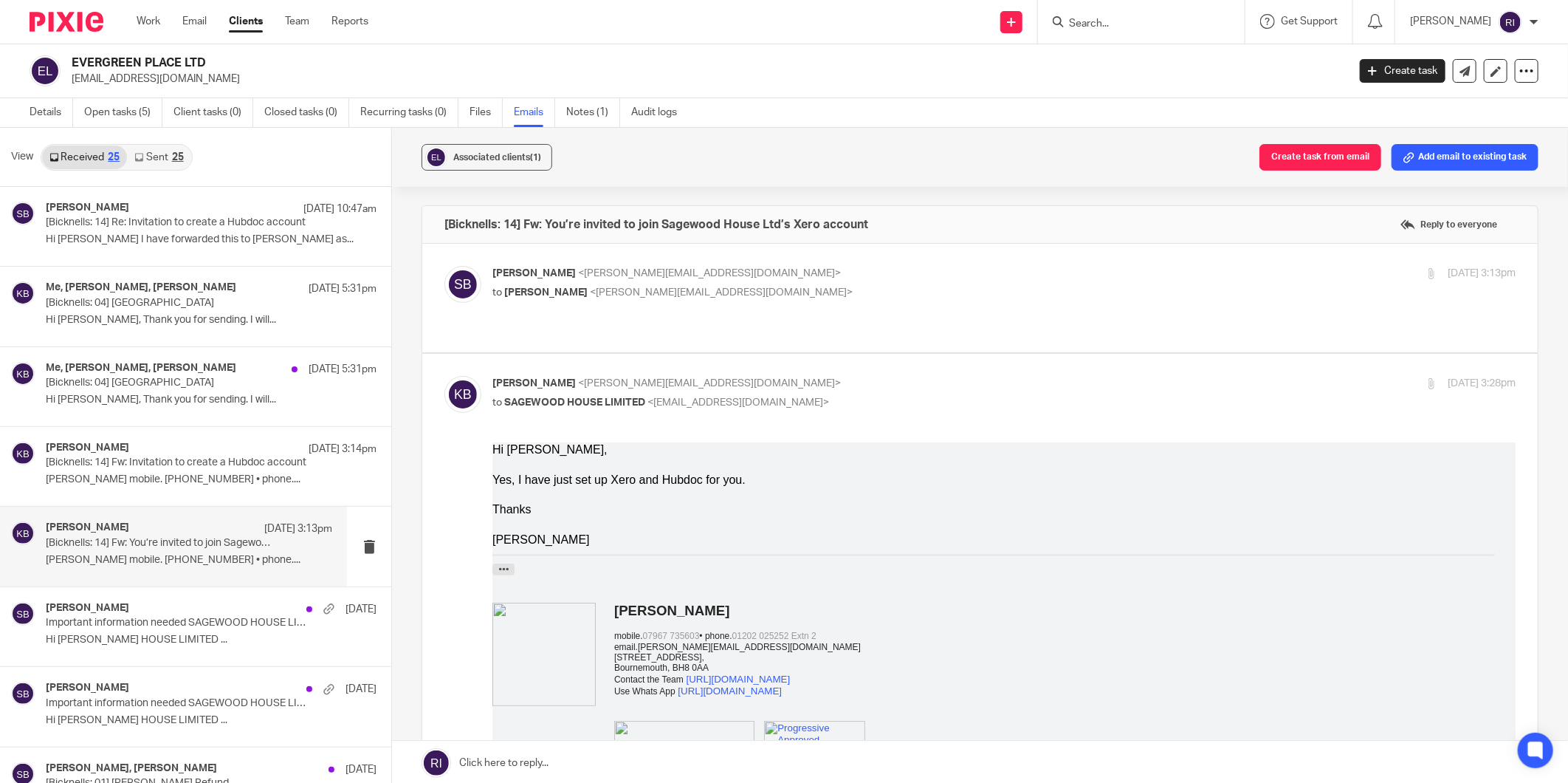
click at [141, 630] on div "[PERSON_NAME] [DATE] Important information needed SAGEWOOD HOUSE LIMITED Hi [PE…" at bounding box center [210, 627] width 331 height 50
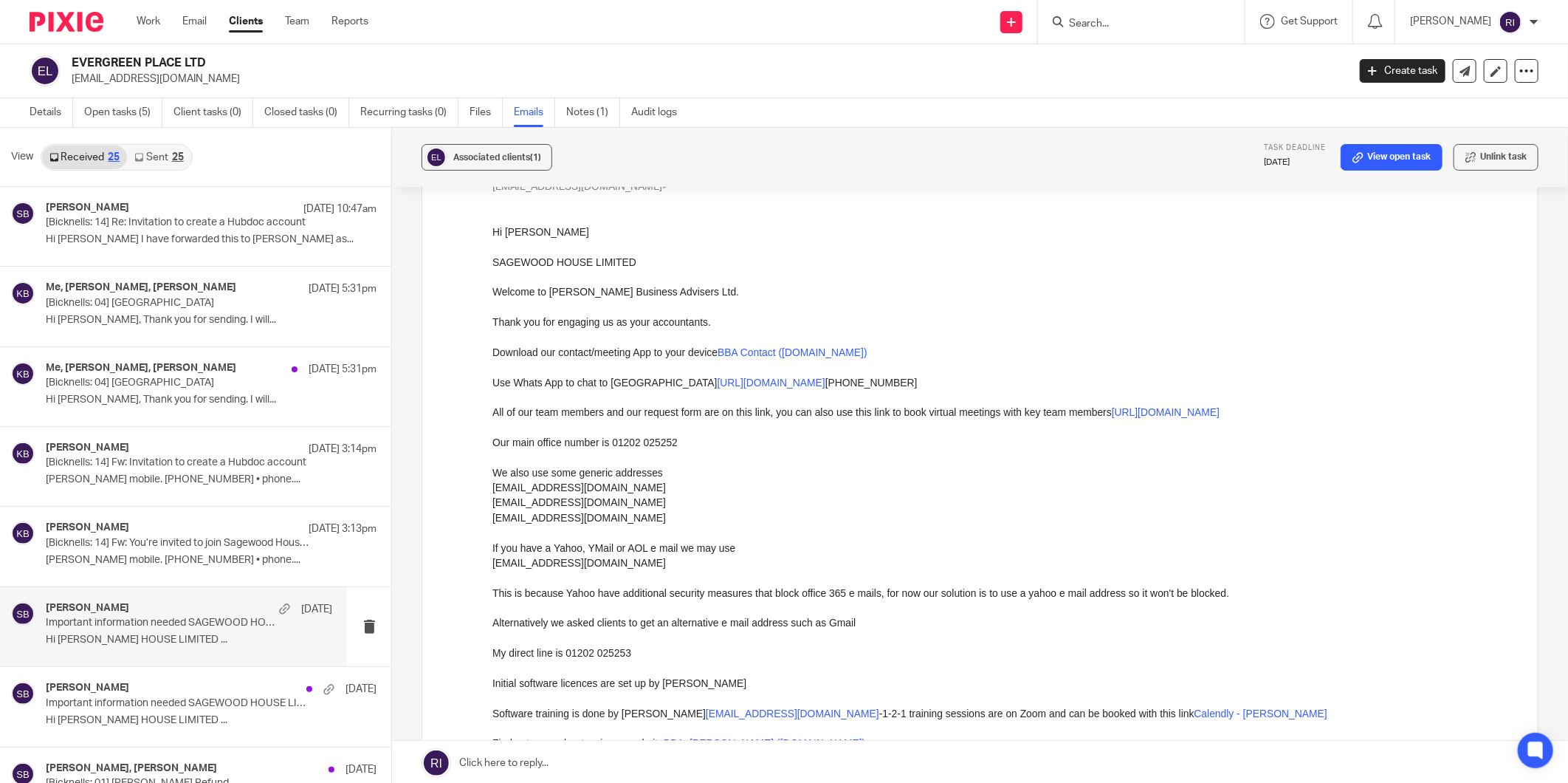
scroll to position [164, 0]
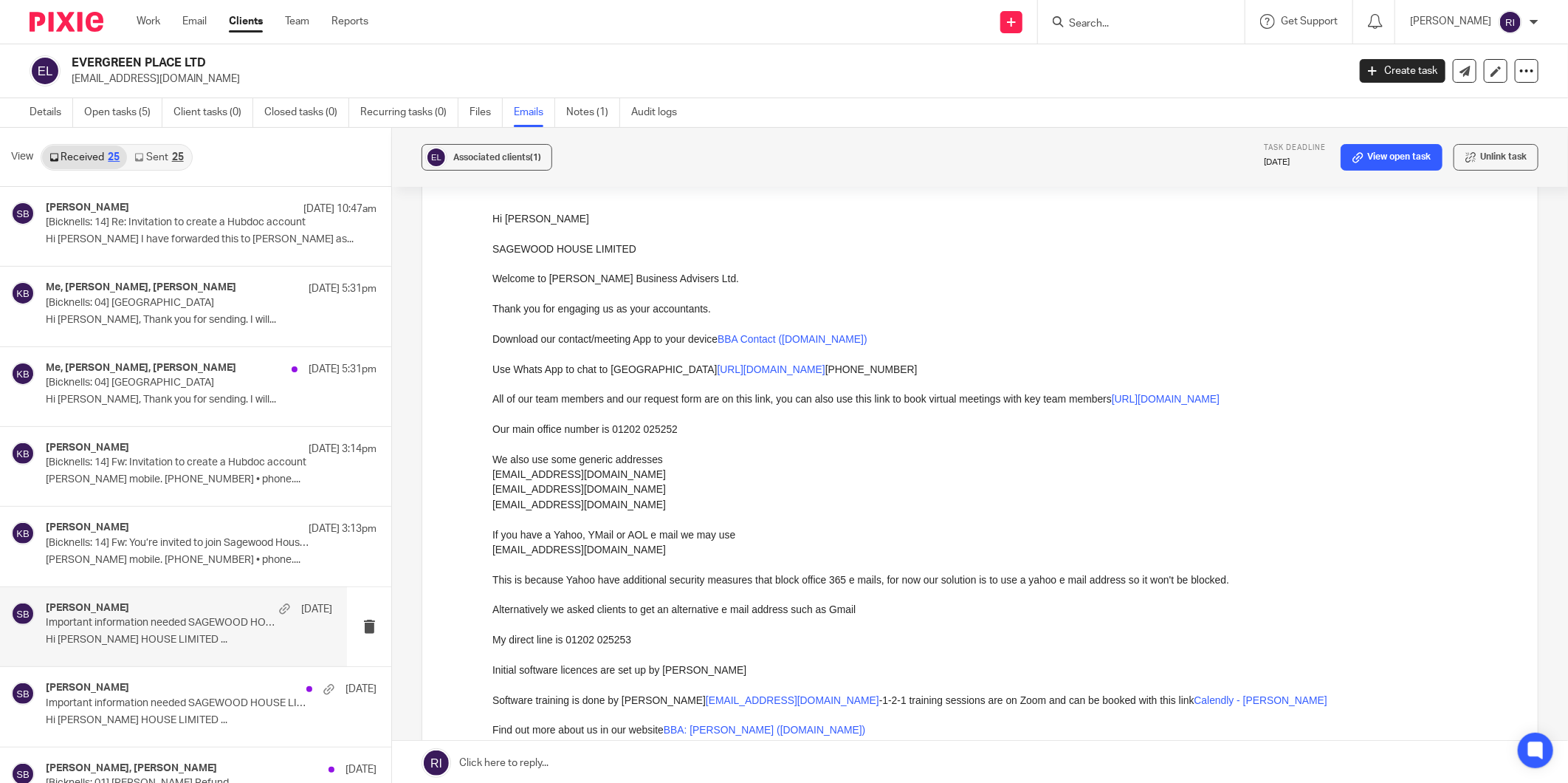
click at [1214, 402] on link "[URL][DOMAIN_NAME]" at bounding box center [1165, 398] width 108 height 12
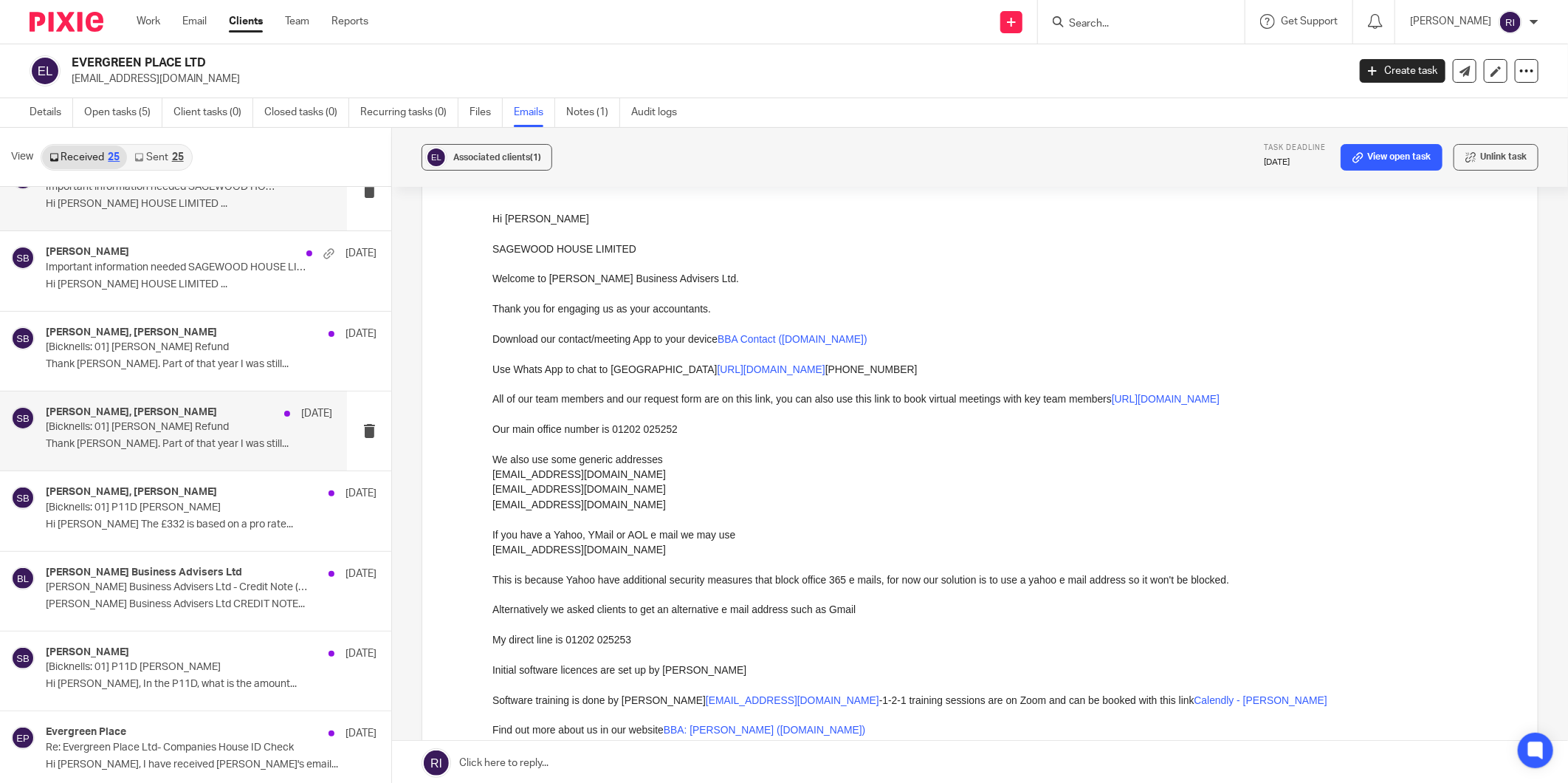
scroll to position [492, 0]
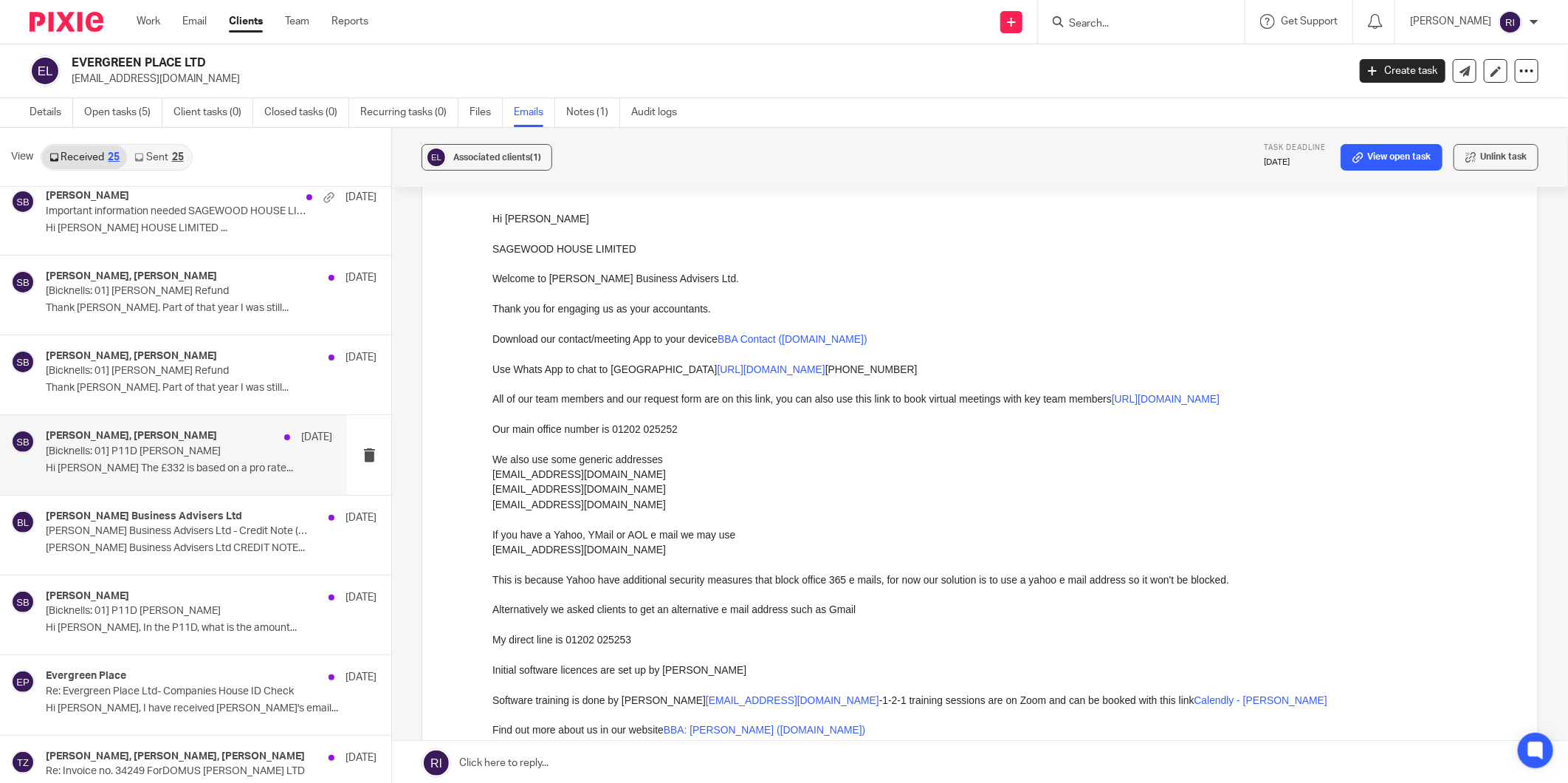
click at [222, 447] on p "[Bicknells: 01] P11D [PERSON_NAME]" at bounding box center [159, 451] width 228 height 12
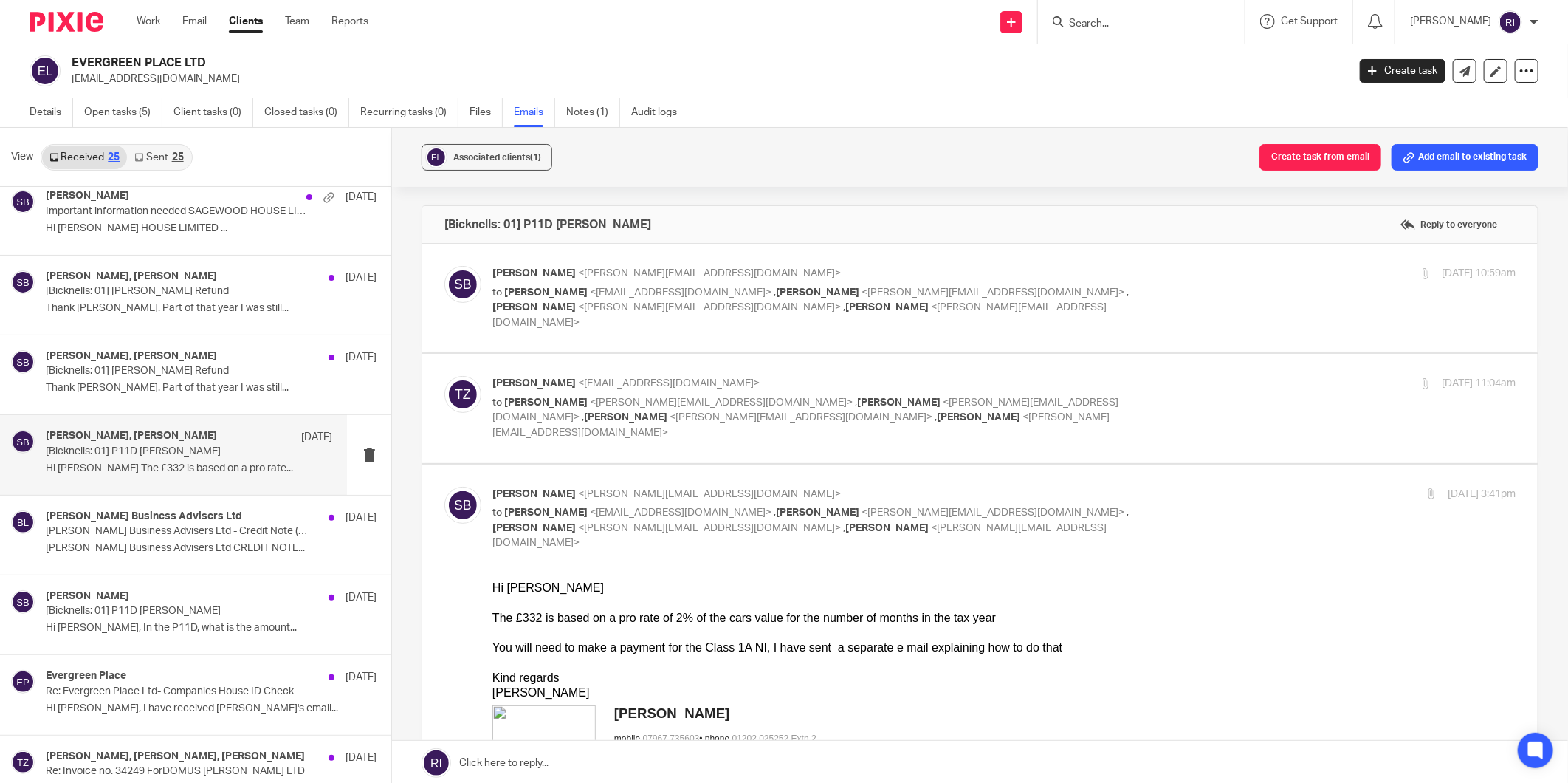
scroll to position [0, 0]
click at [968, 636] on div at bounding box center [1003, 632] width 1024 height 15
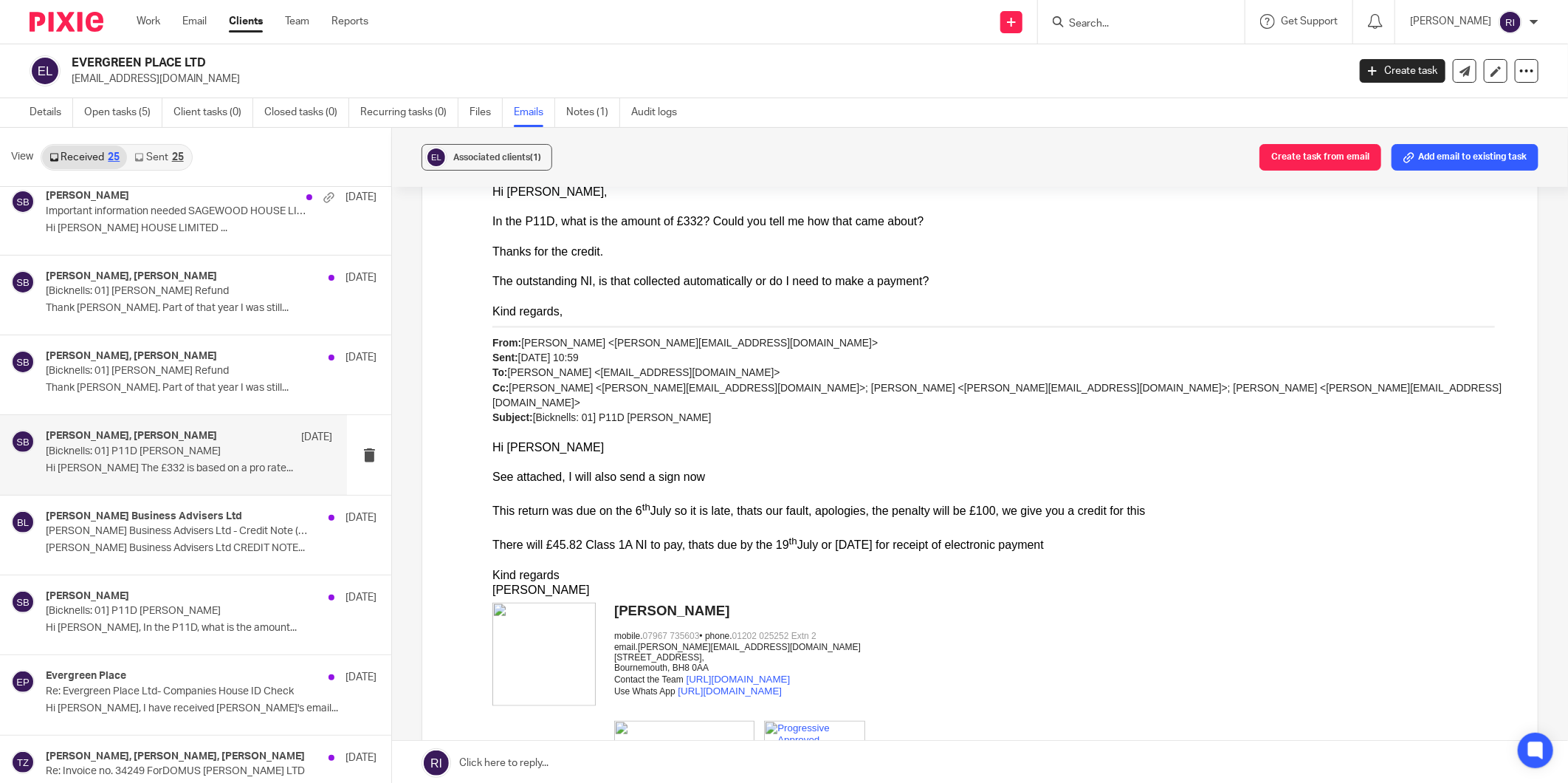
scroll to position [903, 0]
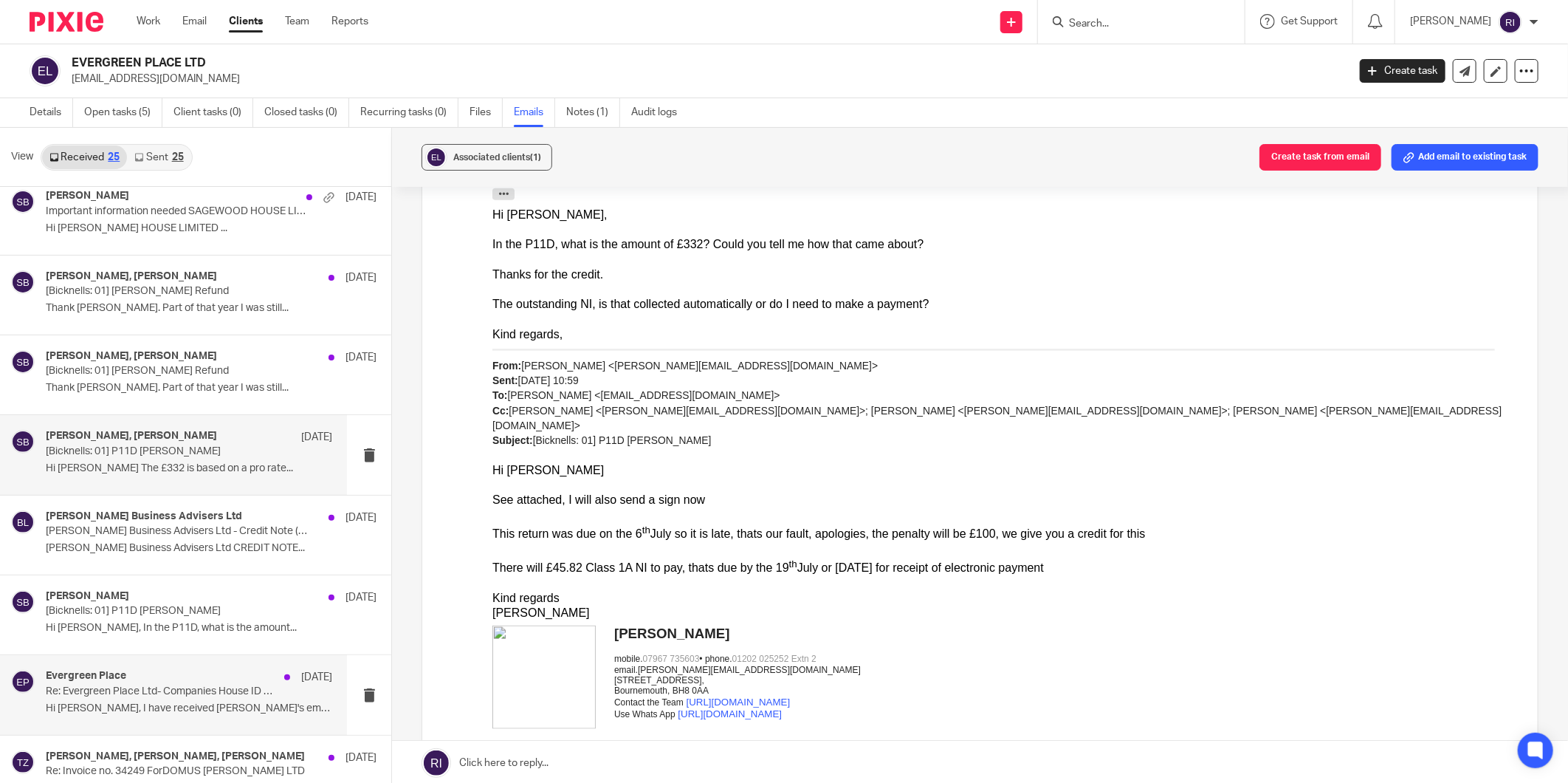
click at [180, 699] on div "Evergreen Place [DATE] Re: Evergreen Place Ltd- Companies House ID Check Hi [PE…" at bounding box center [188, 695] width 286 height 50
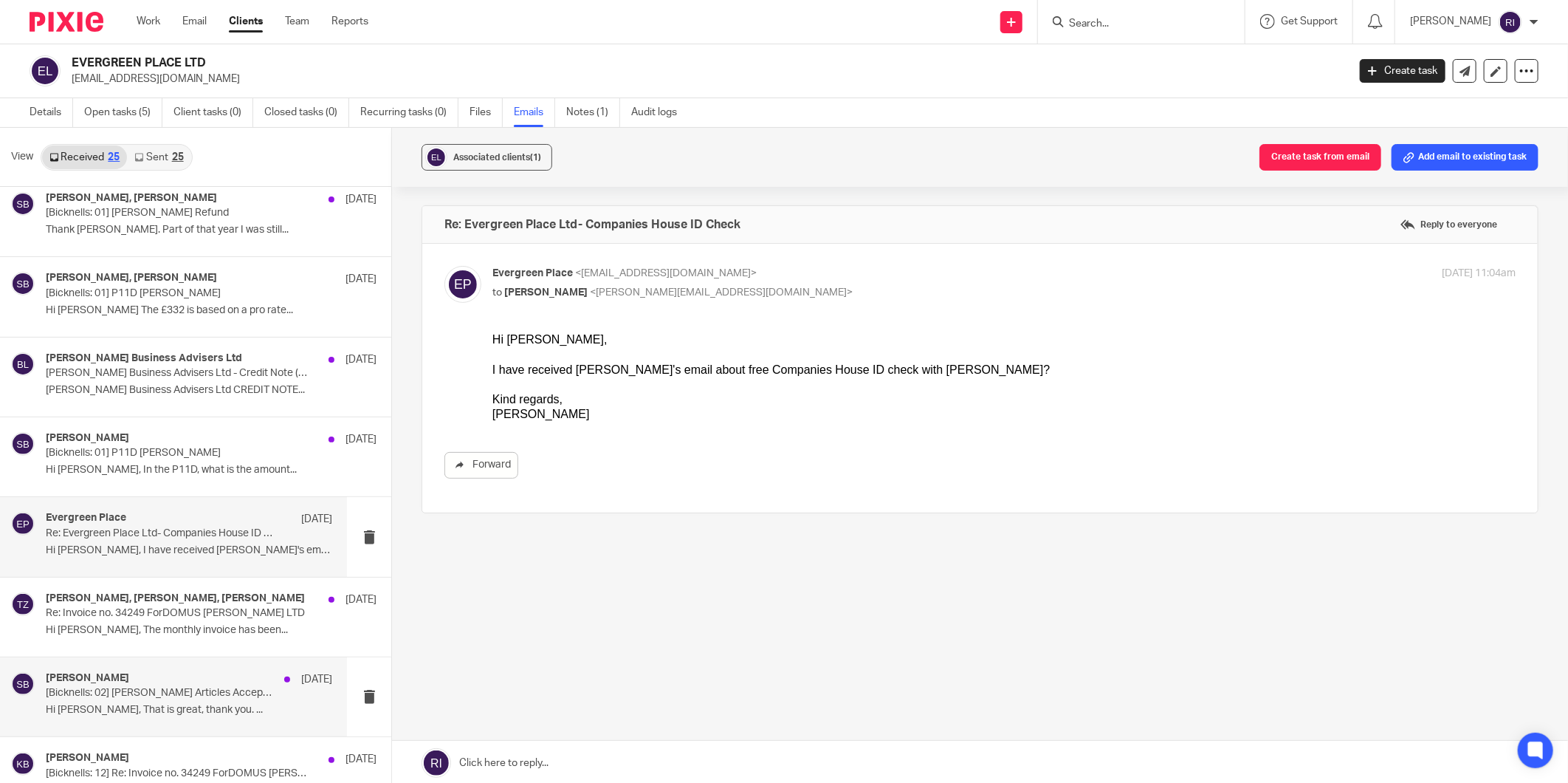
scroll to position [656, 0]
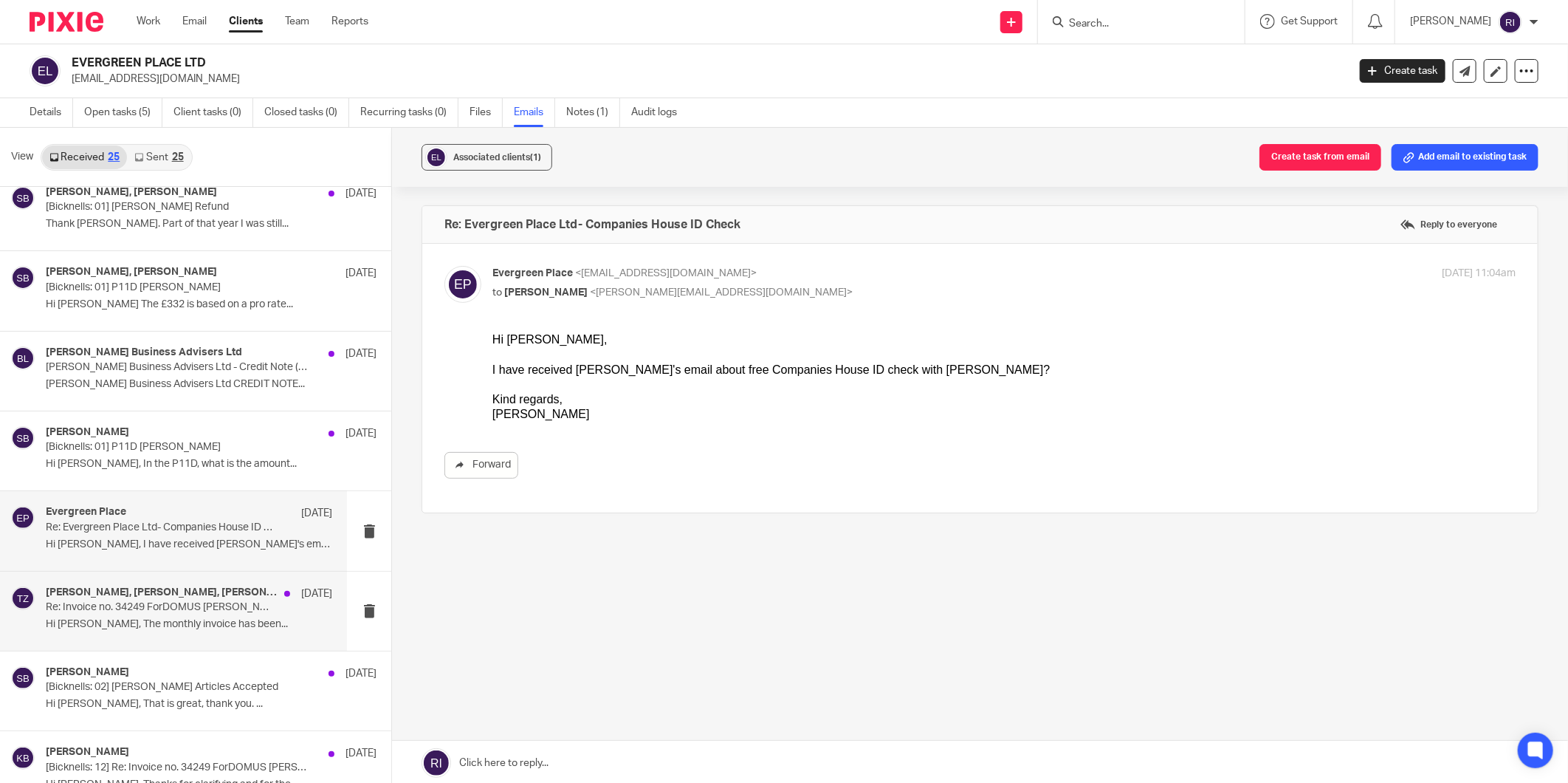
click at [128, 604] on p "Re: Invoice no. 34249 ForDOMUS [PERSON_NAME] LTD" at bounding box center [159, 607] width 228 height 12
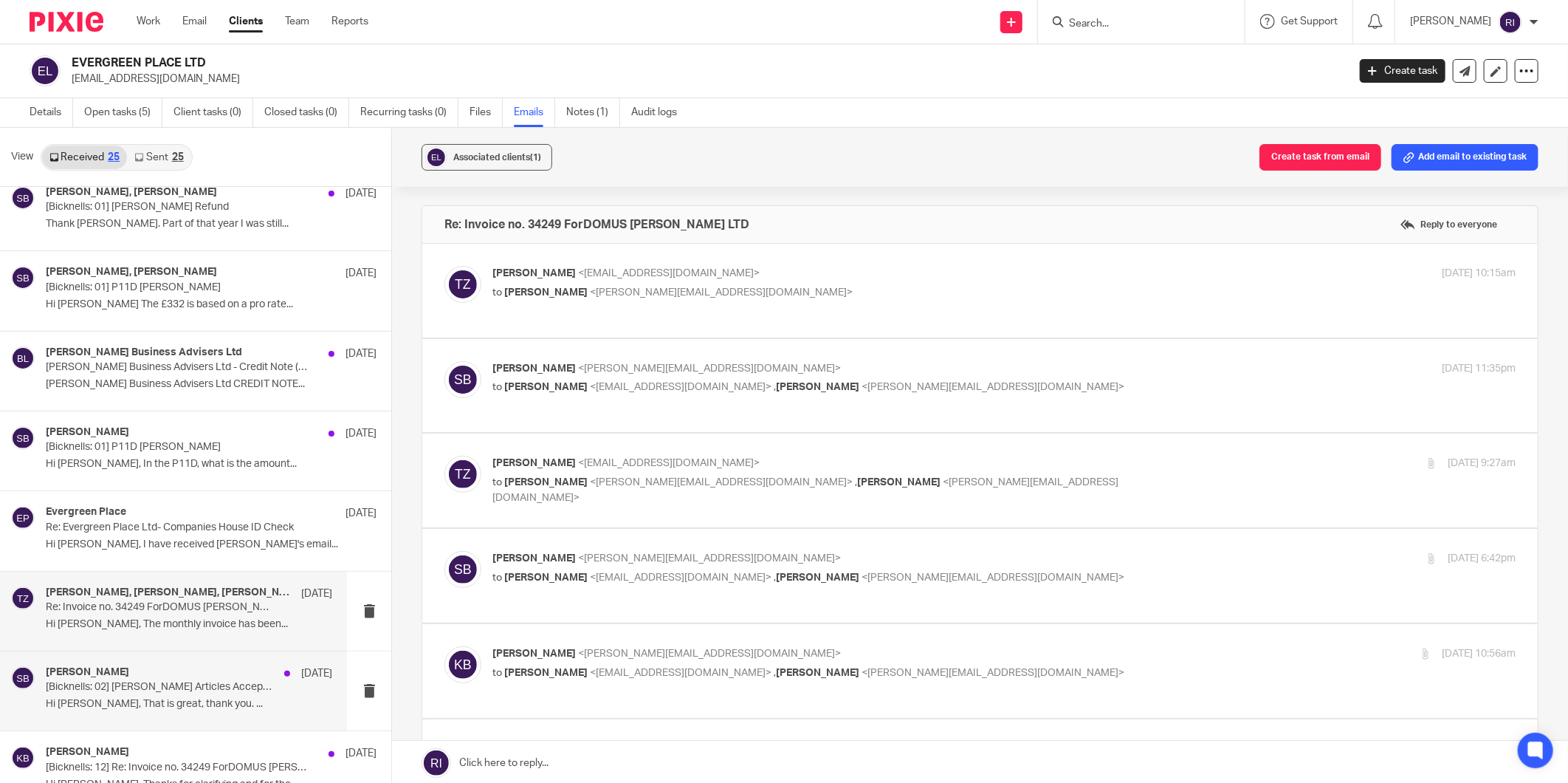
scroll to position [0, 0]
click at [165, 690] on p "[Bicknells: 02] [PERSON_NAME] Articles Accepted" at bounding box center [159, 686] width 228 height 12
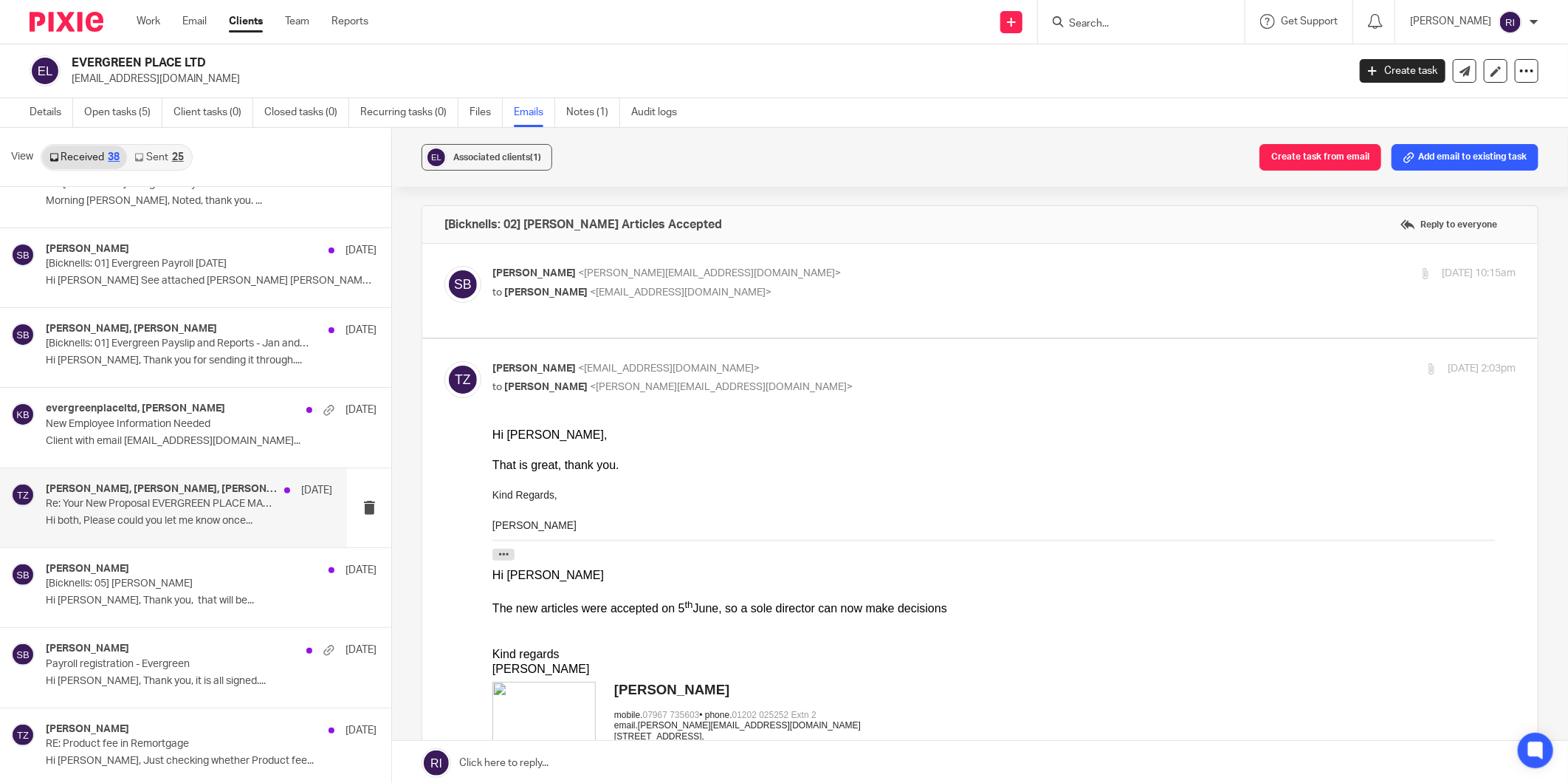
scroll to position [1641, 0]
click at [145, 498] on p "Re: Your New Proposal EVERGREEN PLACE MANAGEMENT's Proposal #BBA2241-v2. Please…" at bounding box center [159, 502] width 228 height 12
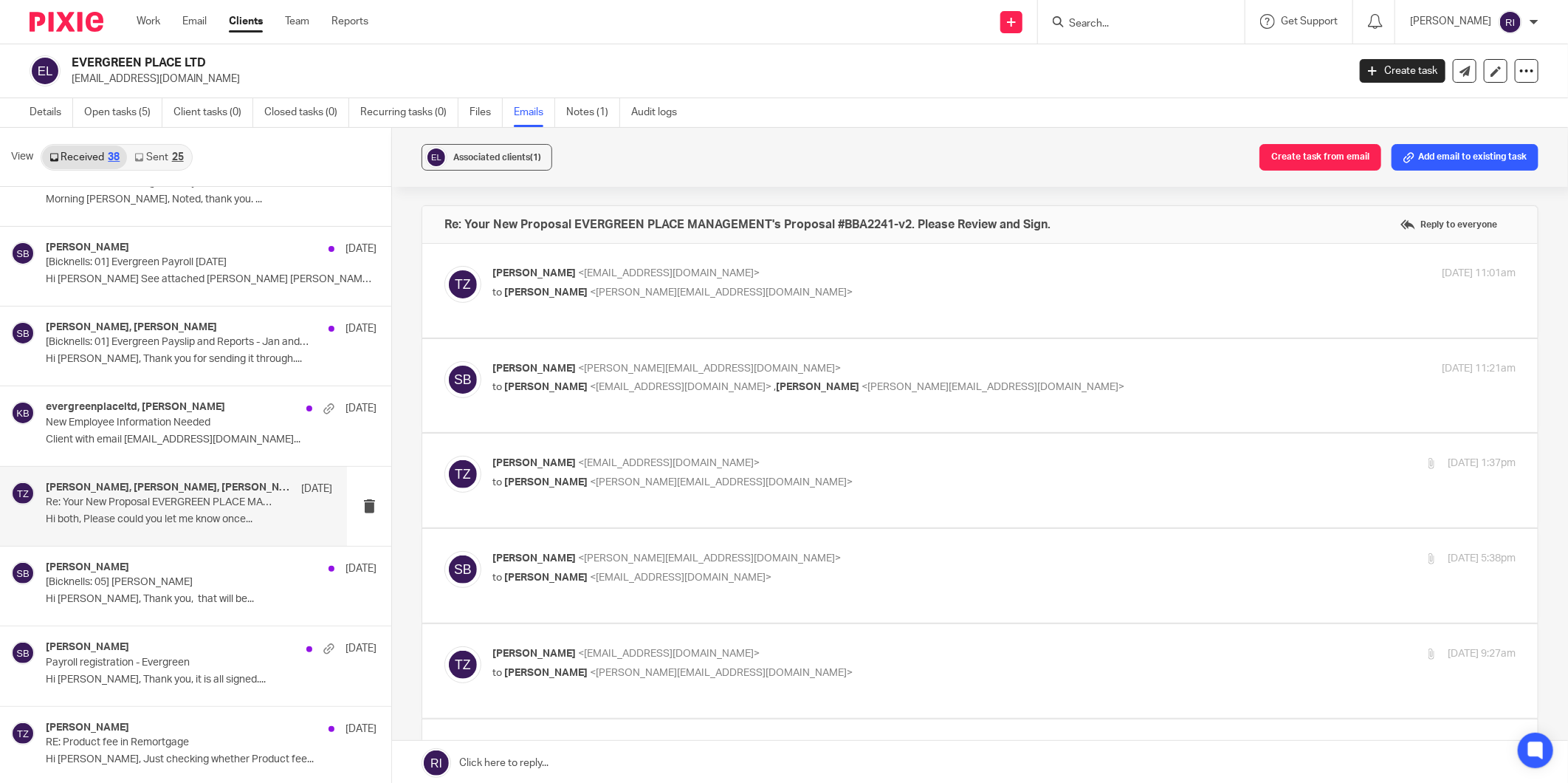
scroll to position [0, 0]
click at [151, 503] on p "Re: Your New Proposal EVERGREEN PLACE MANAGEMENT's Proposal #BBA2241-v2. Please…" at bounding box center [159, 502] width 228 height 12
click at [796, 292] on p "to [PERSON_NAME] <[PERSON_NAME][EMAIL_ADDRESS][DOMAIN_NAME]>" at bounding box center [833, 293] width 682 height 16
checkbox input "true"
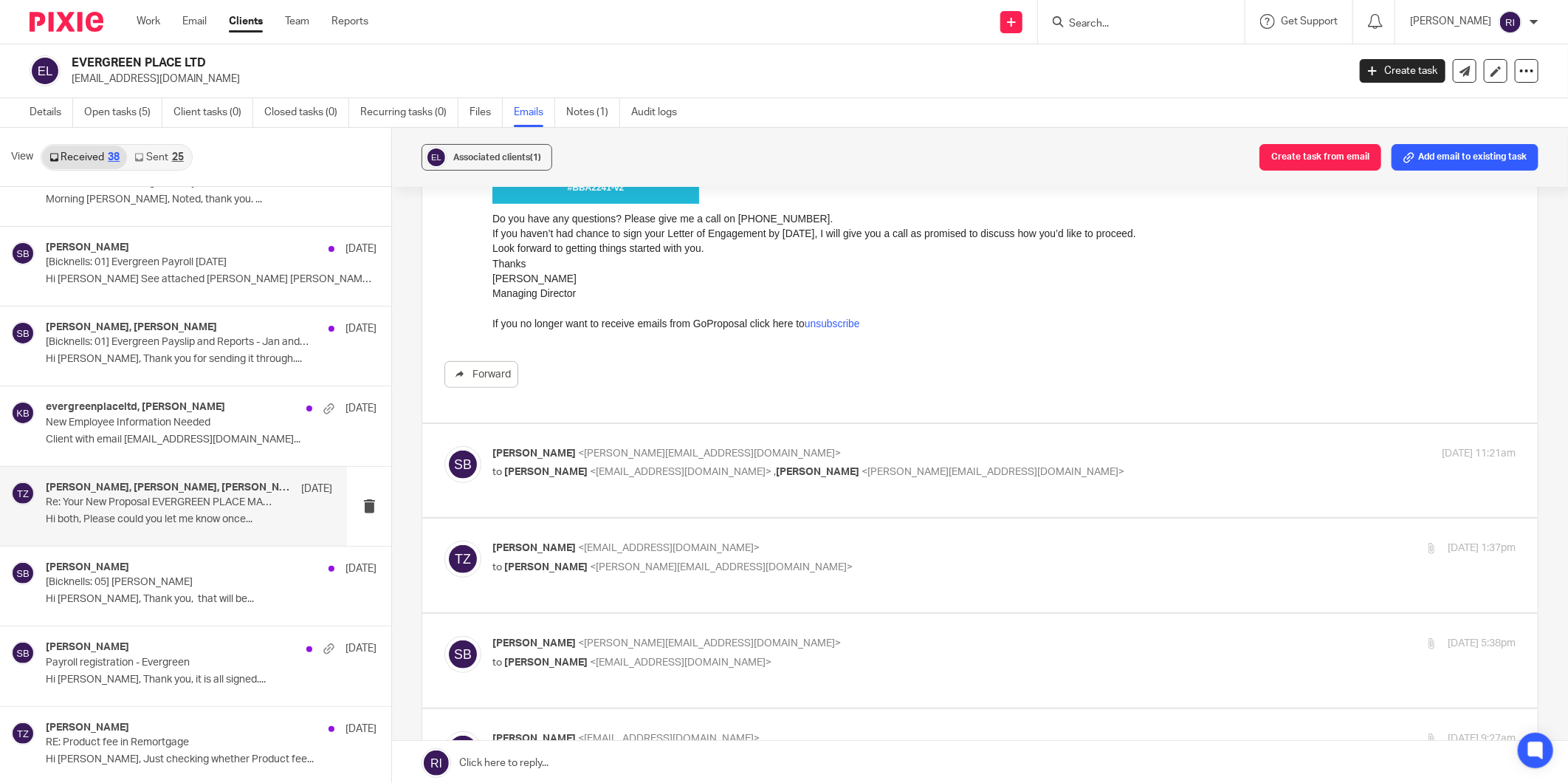
scroll to position [492, 0]
click at [999, 464] on p "to [PERSON_NAME] <[EMAIL_ADDRESS][DOMAIN_NAME]> , [PERSON_NAME] <[PERSON_NAME][…" at bounding box center [833, 471] width 682 height 16
checkbox input "true"
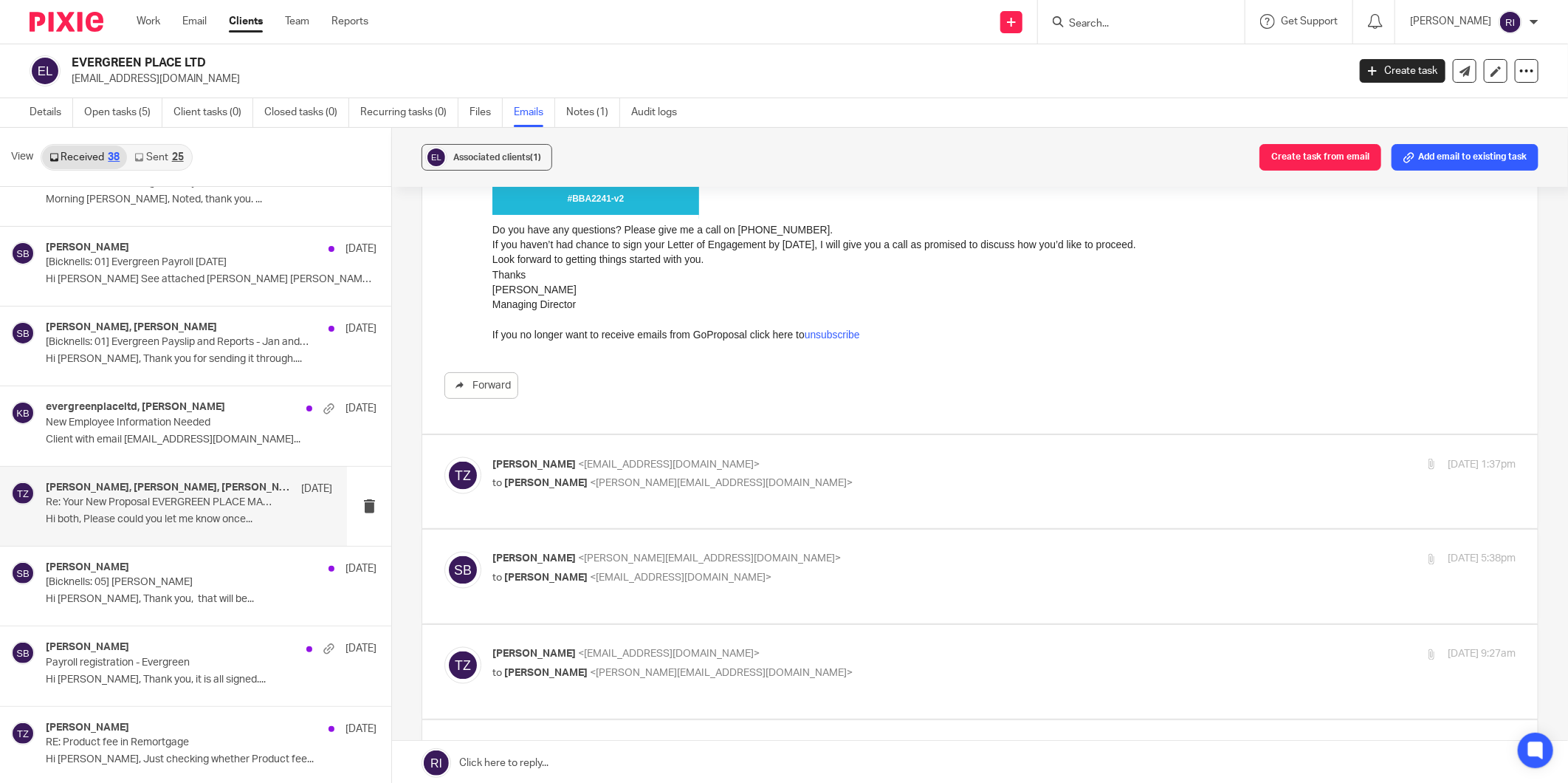
scroll to position [1477, 0]
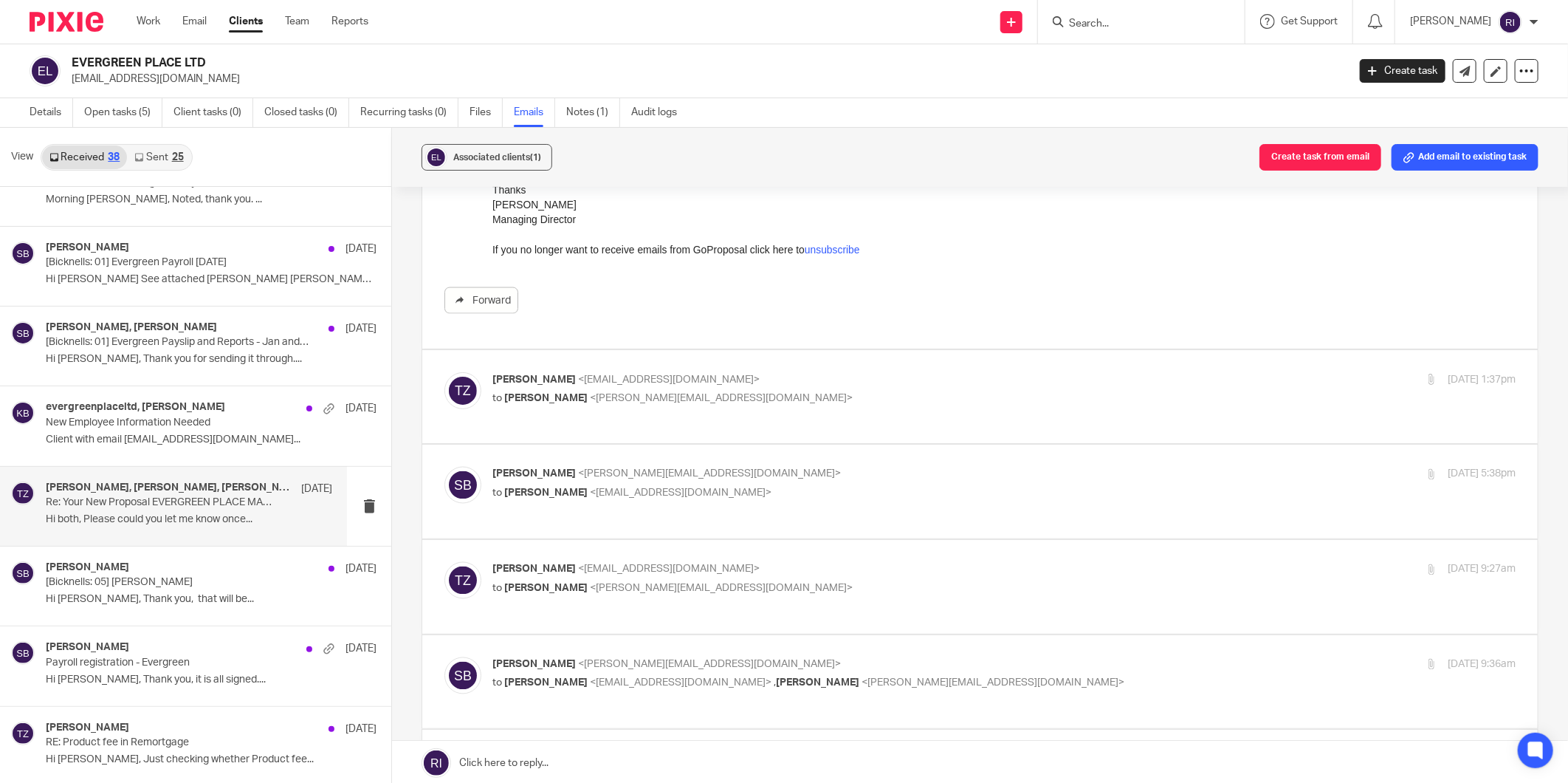
click at [867, 391] on p "to [PERSON_NAME] <[PERSON_NAME][EMAIL_ADDRESS][DOMAIN_NAME]>" at bounding box center [833, 399] width 682 height 16
checkbox input "true"
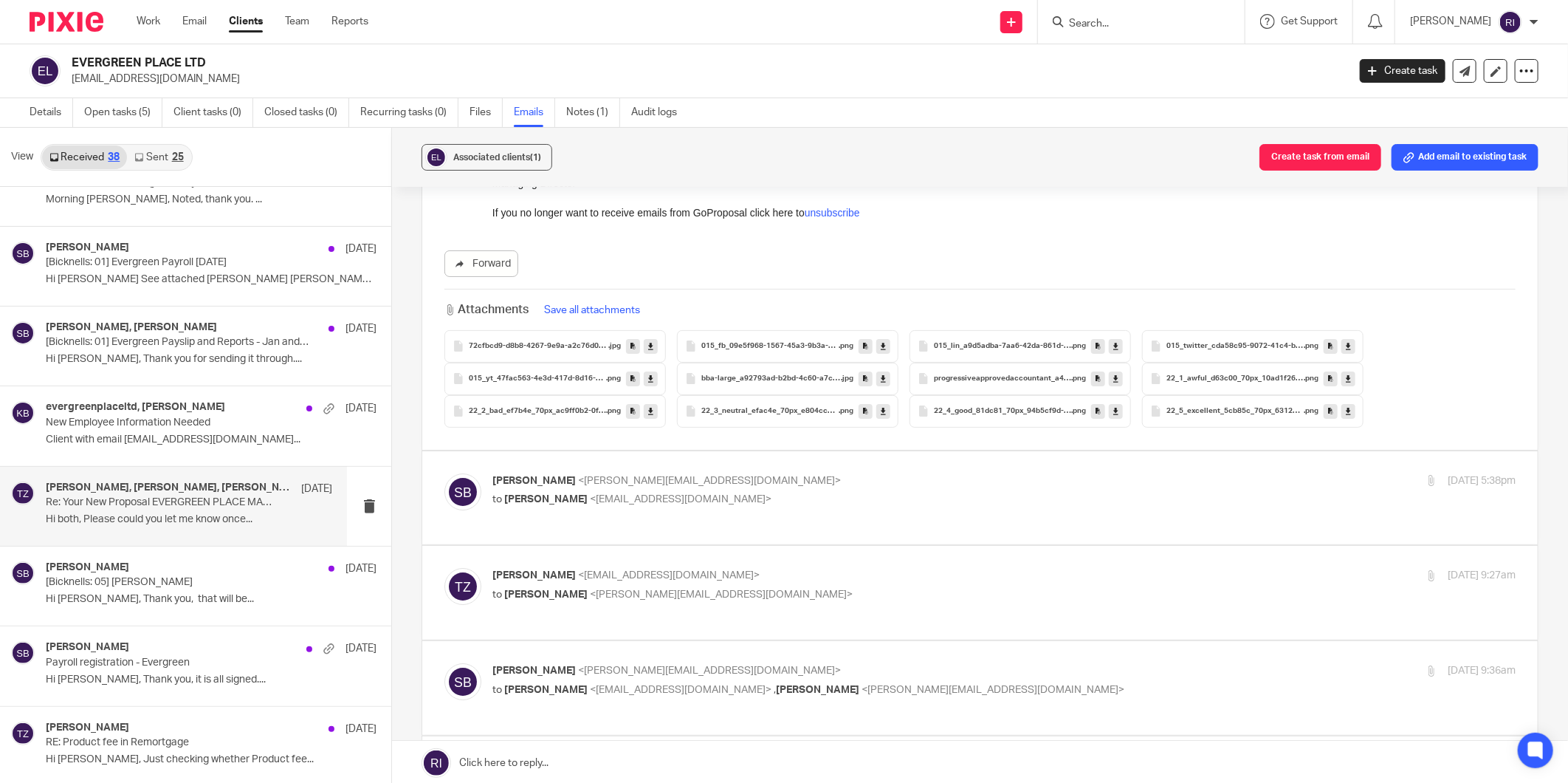
scroll to position [3036, 0]
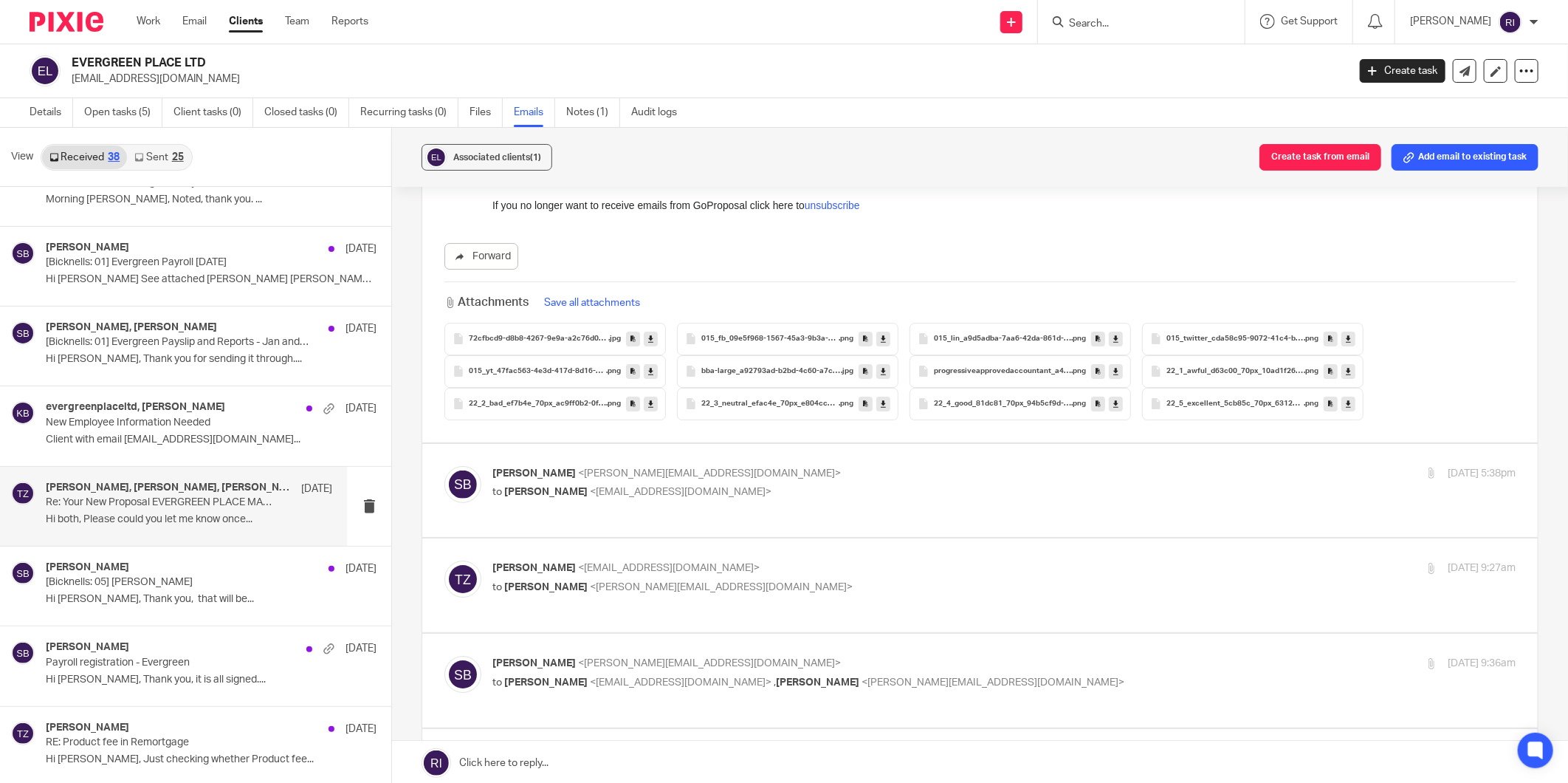
click at [947, 486] on p "to [PERSON_NAME] <[EMAIL_ADDRESS][DOMAIN_NAME]>" at bounding box center [833, 492] width 682 height 16
checkbox input "true"
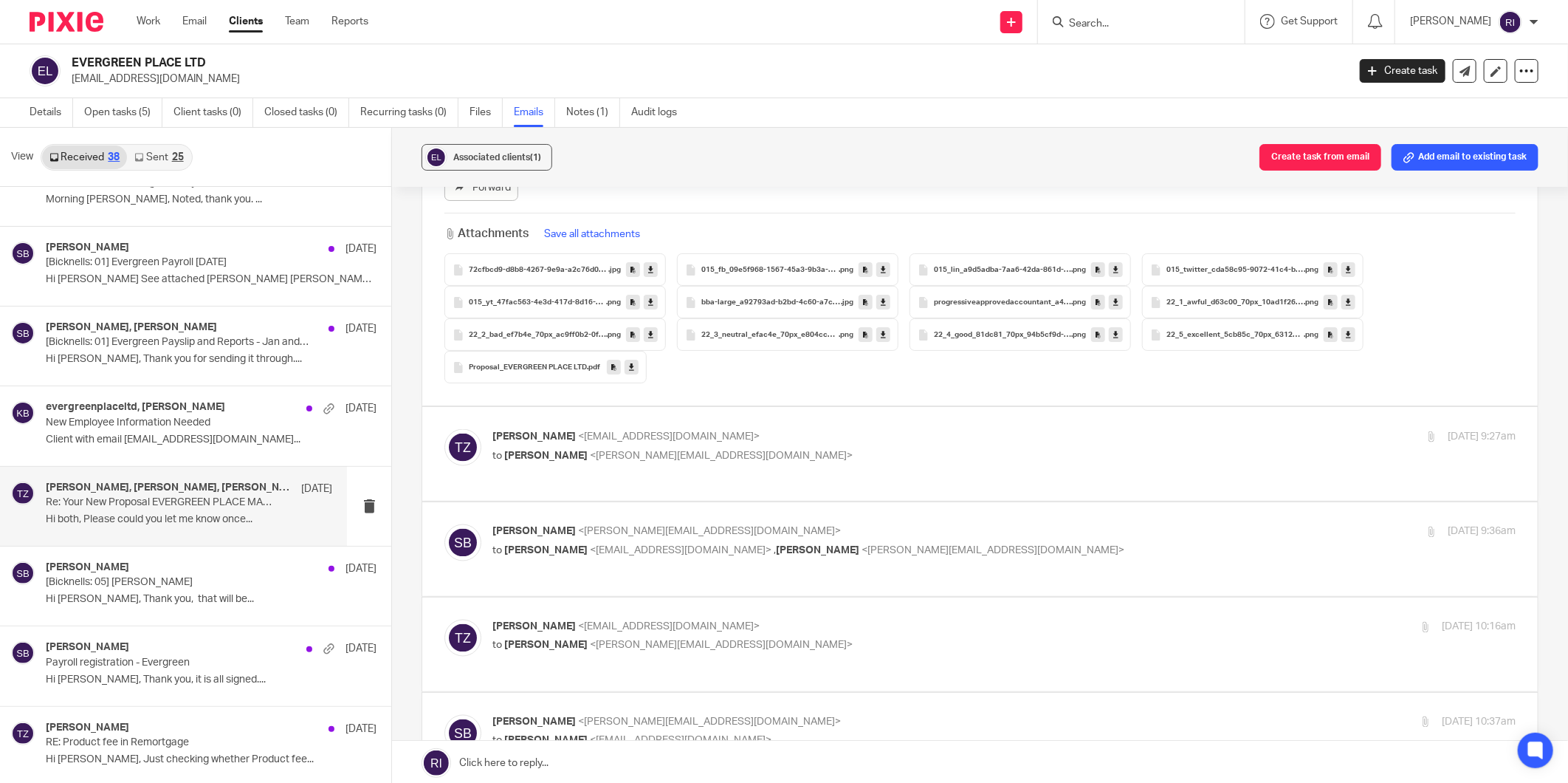
scroll to position [4923, 0]
click at [996, 430] on p "[PERSON_NAME] <[EMAIL_ADDRESS][DOMAIN_NAME]>" at bounding box center [833, 437] width 682 height 16
checkbox input "true"
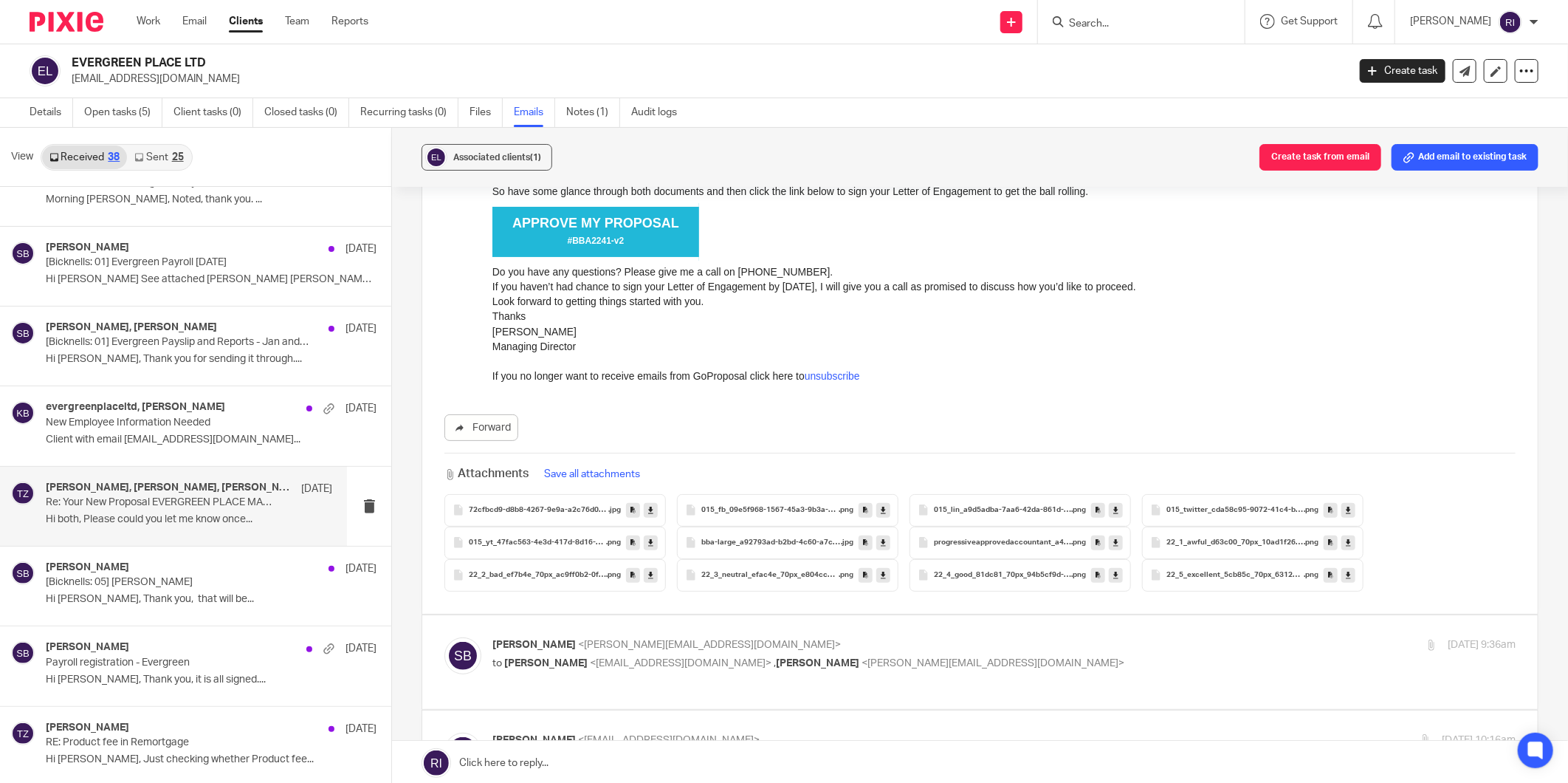
scroll to position [7303, 0]
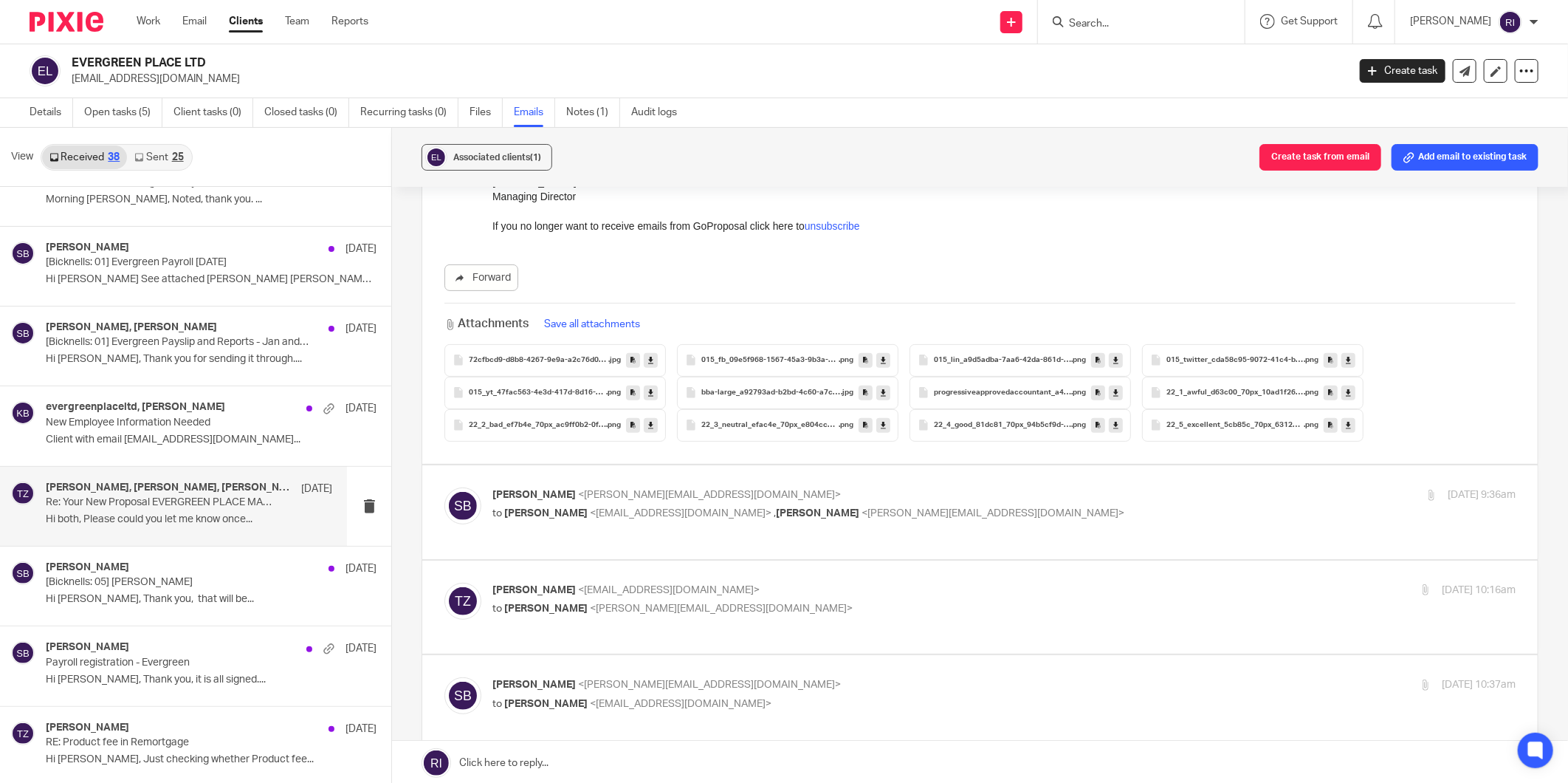
click at [1073, 523] on div "[PERSON_NAME] <[PERSON_NAME][EMAIL_ADDRESS][DOMAIN_NAME]> to [PERSON_NAME] <[EM…" at bounding box center [980, 512] width 1071 height 50
click at [1087, 491] on div "[PERSON_NAME] <[PERSON_NAME][EMAIL_ADDRESS][DOMAIN_NAME]> to [PERSON_NAME] <[EM…" at bounding box center [833, 504] width 682 height 34
checkbox input "true"
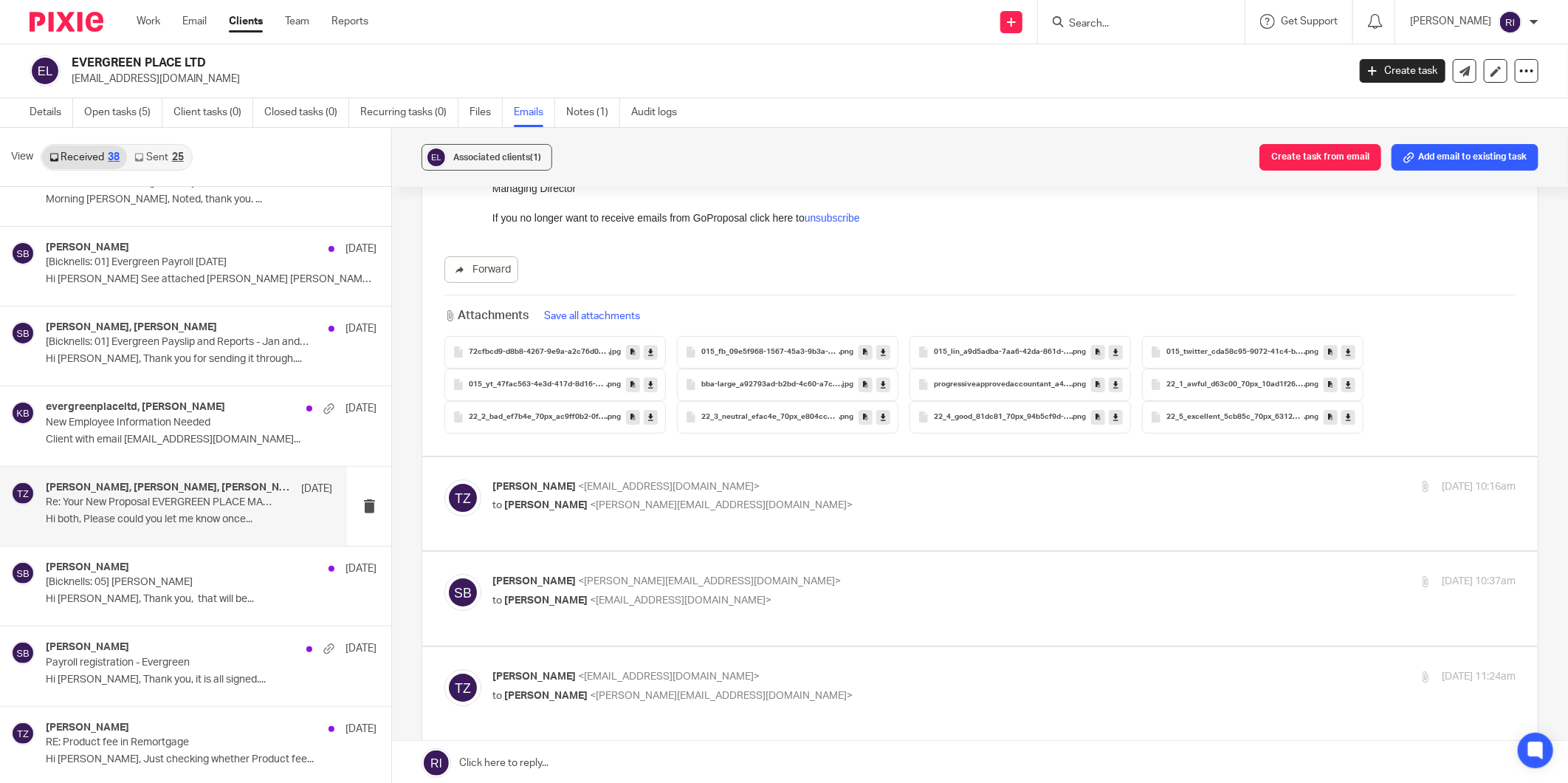
scroll to position [10092, 0]
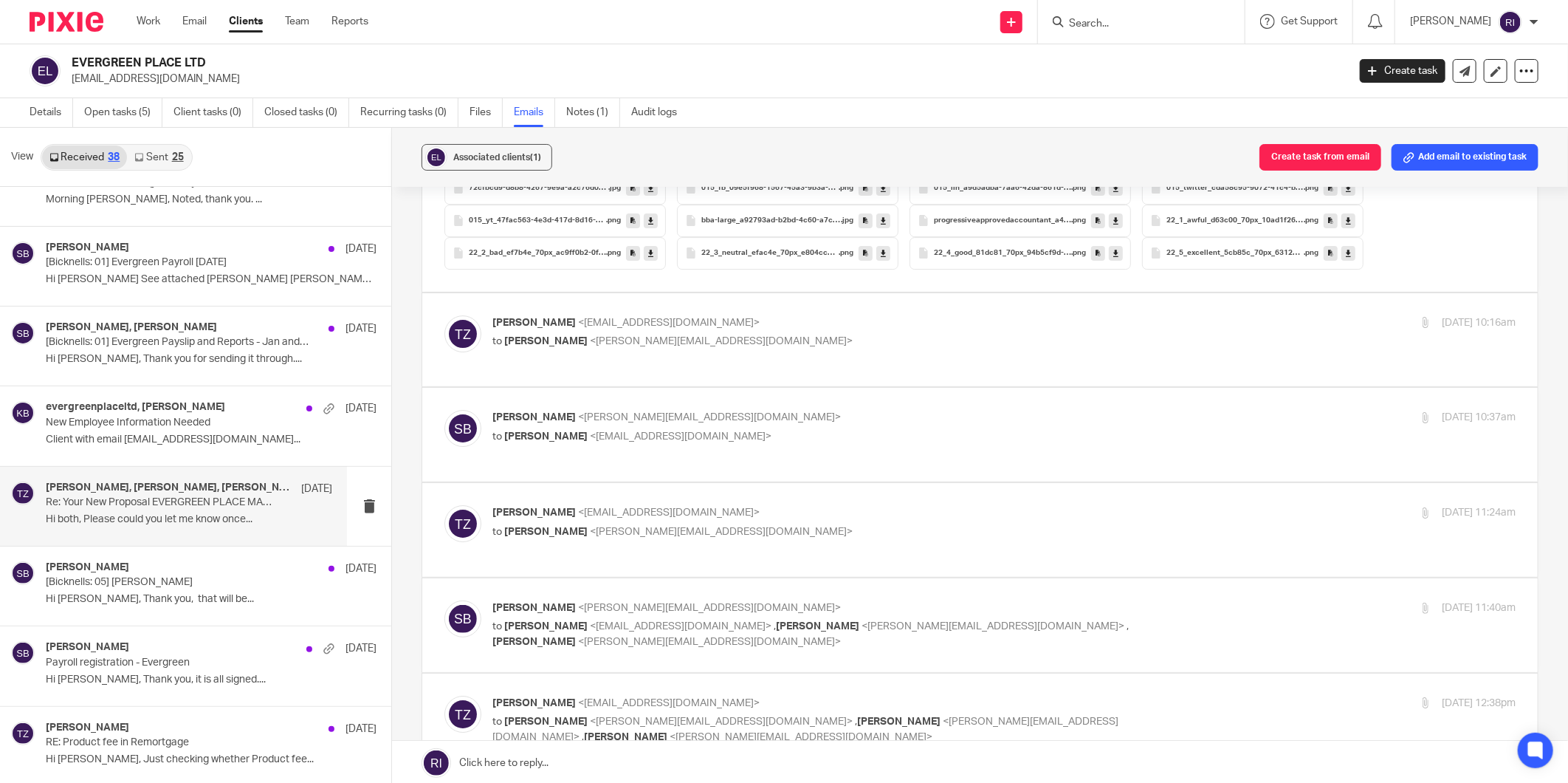
click at [1203, 601] on div "[PERSON_NAME] <[PERSON_NAME][EMAIL_ADDRESS][DOMAIN_NAME]> to [PERSON_NAME] <[EM…" at bounding box center [1004, 625] width 1024 height 50
checkbox input "true"
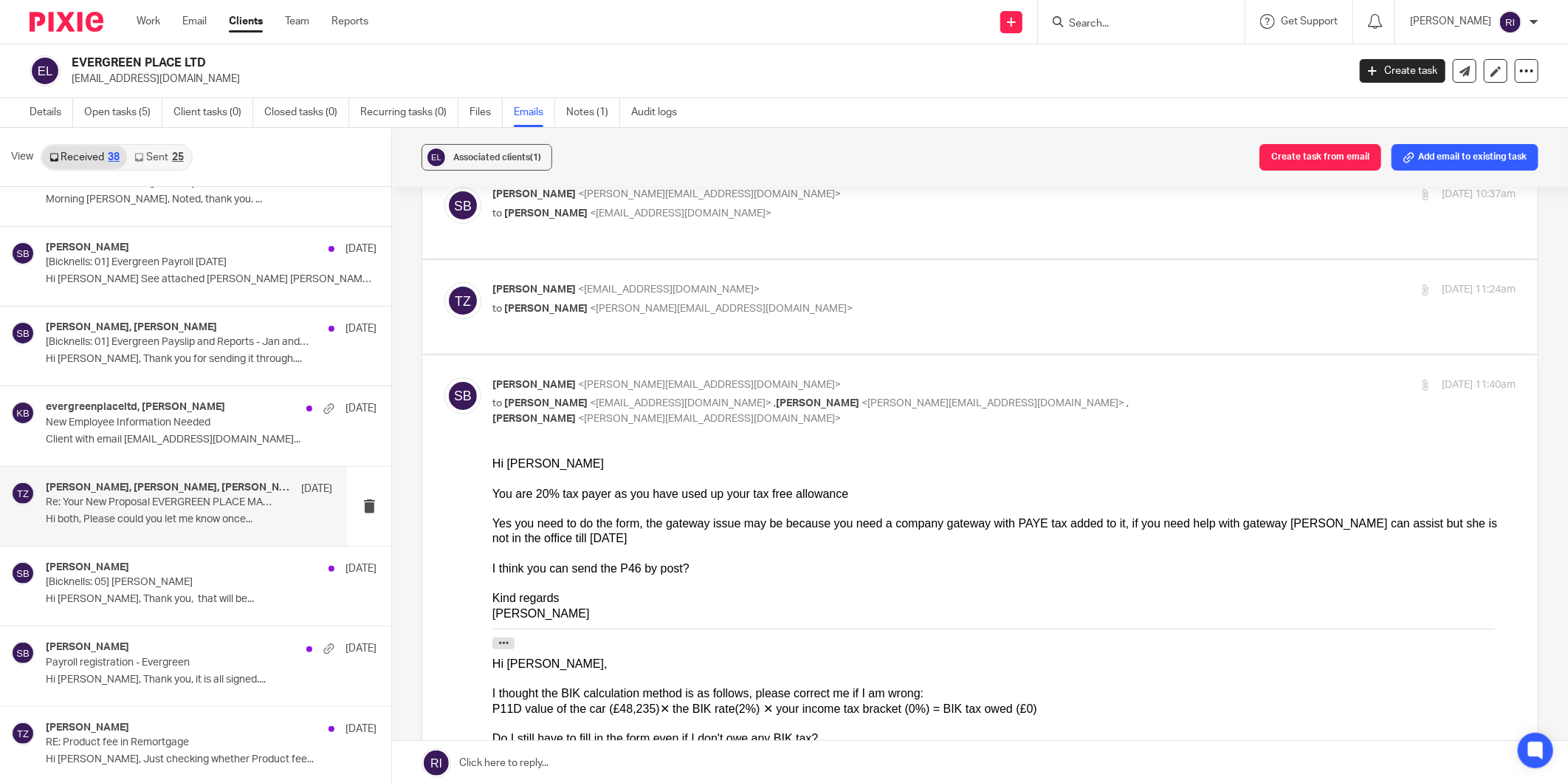
scroll to position [10339, 0]
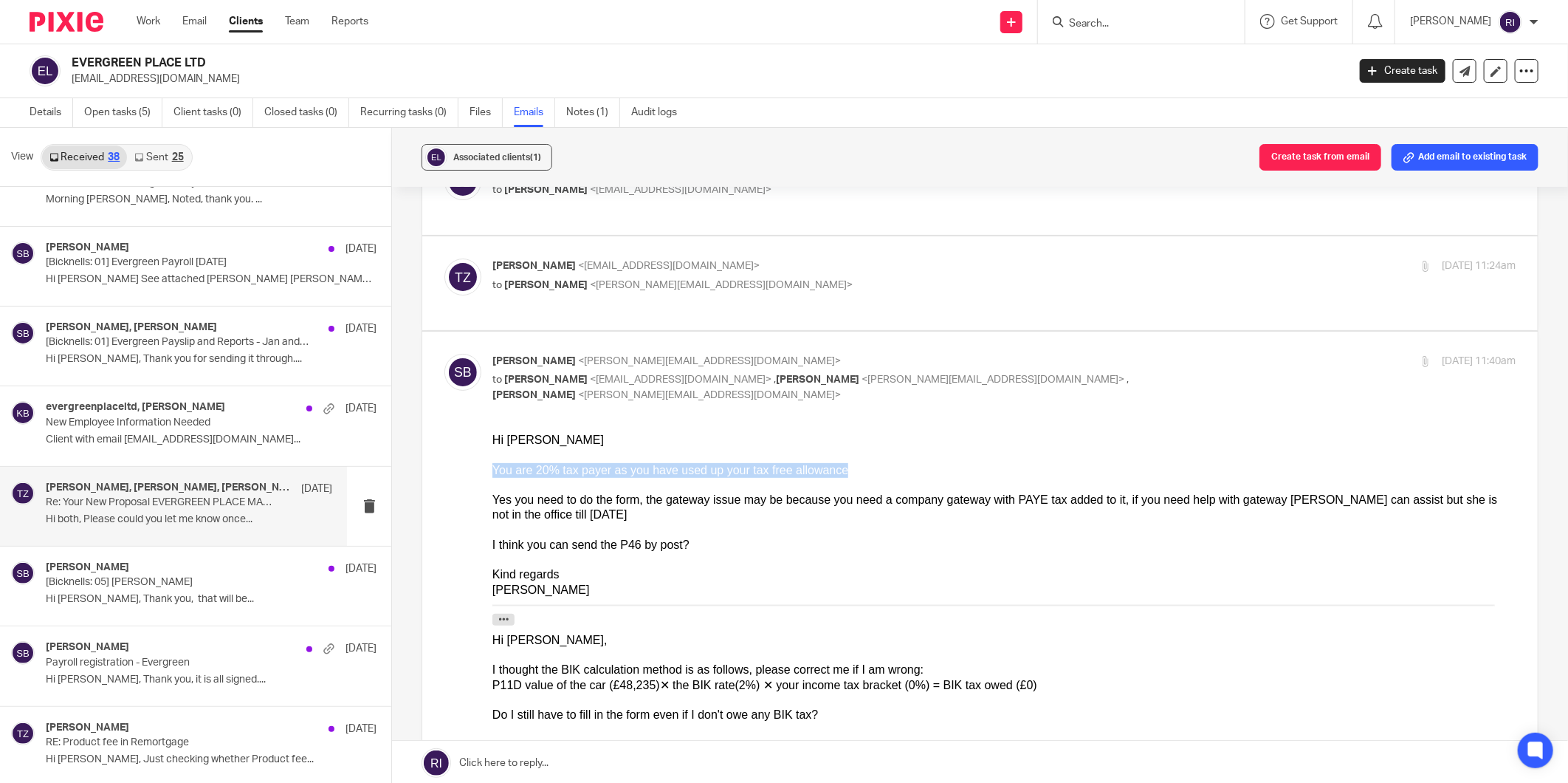
drag, startPoint x: 813, startPoint y: 467, endPoint x: 481, endPoint y: 473, distance: 332.1
click html "Hi [PERSON_NAME] You are 20% tax payer as you have used up your tax free allowa…"
click at [517, 503] on div "Yes you need to do the form, the gateway issue may be because you need a compan…" at bounding box center [1003, 507] width 1024 height 31
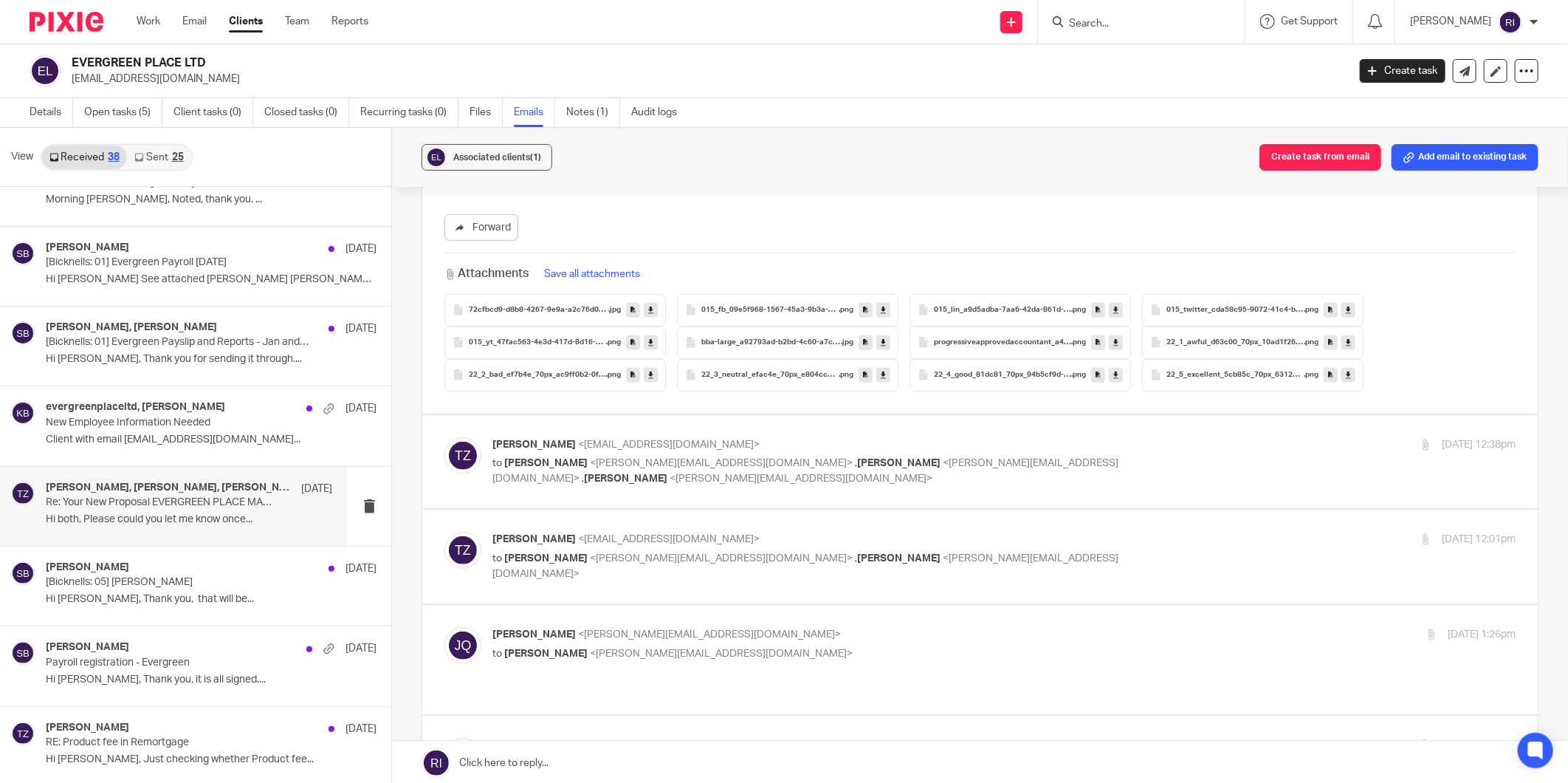
scroll to position [14606, 0]
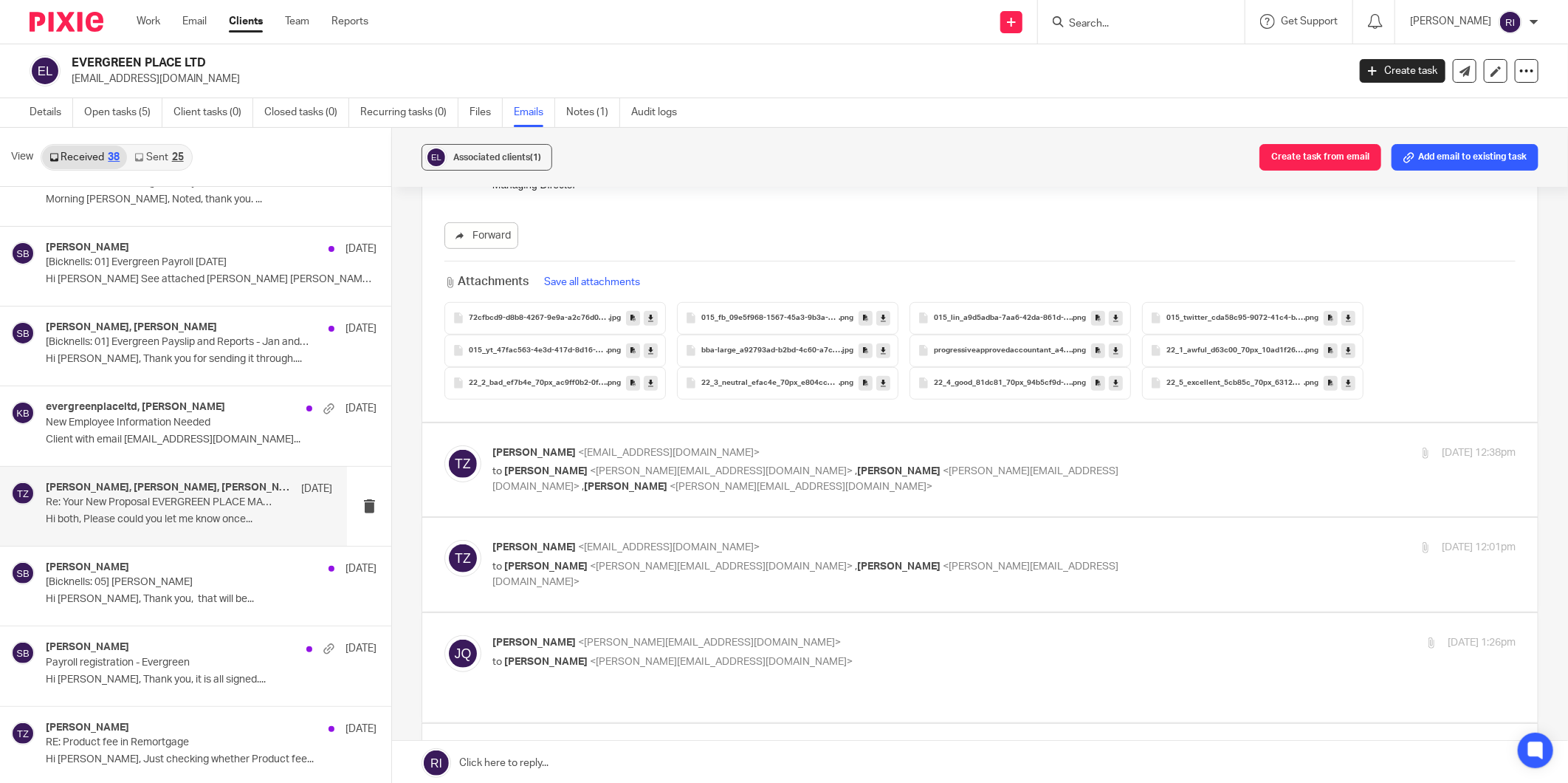
click at [992, 446] on div "[PERSON_NAME] <[EMAIL_ADDRESS][DOMAIN_NAME]> to [PERSON_NAME] <[PERSON_NAME][EM…" at bounding box center [980, 470] width 1071 height 50
click at [1205, 446] on div "[DATE] 12:38pm" at bounding box center [1345, 453] width 341 height 16
checkbox input "true"
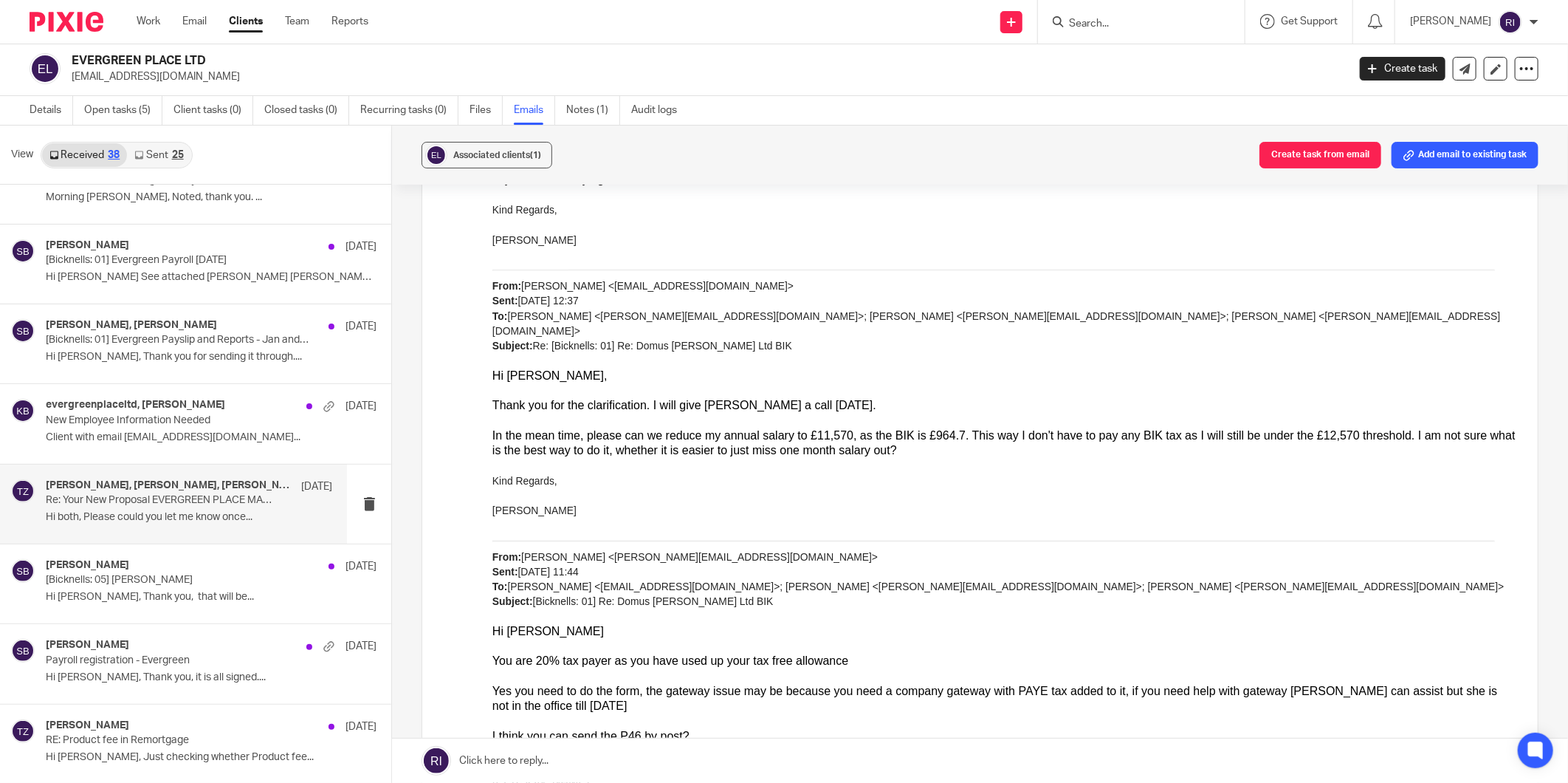
scroll to position [23855, 0]
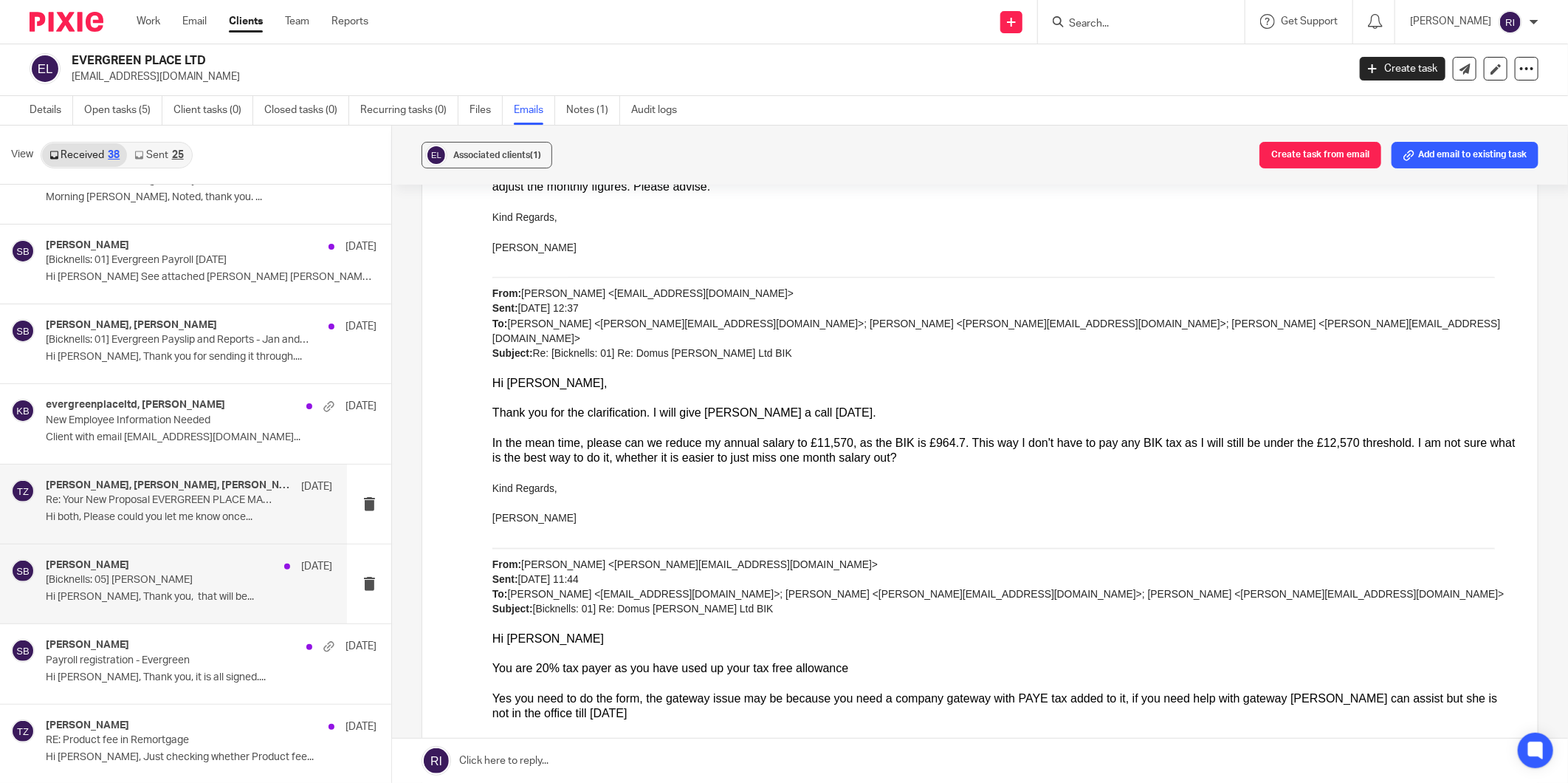
click at [241, 592] on div "[PERSON_NAME] [DATE] [[PERSON_NAME]: 05] [PERSON_NAME] VAT Hi [PERSON_NAME], Th…" at bounding box center [188, 584] width 286 height 50
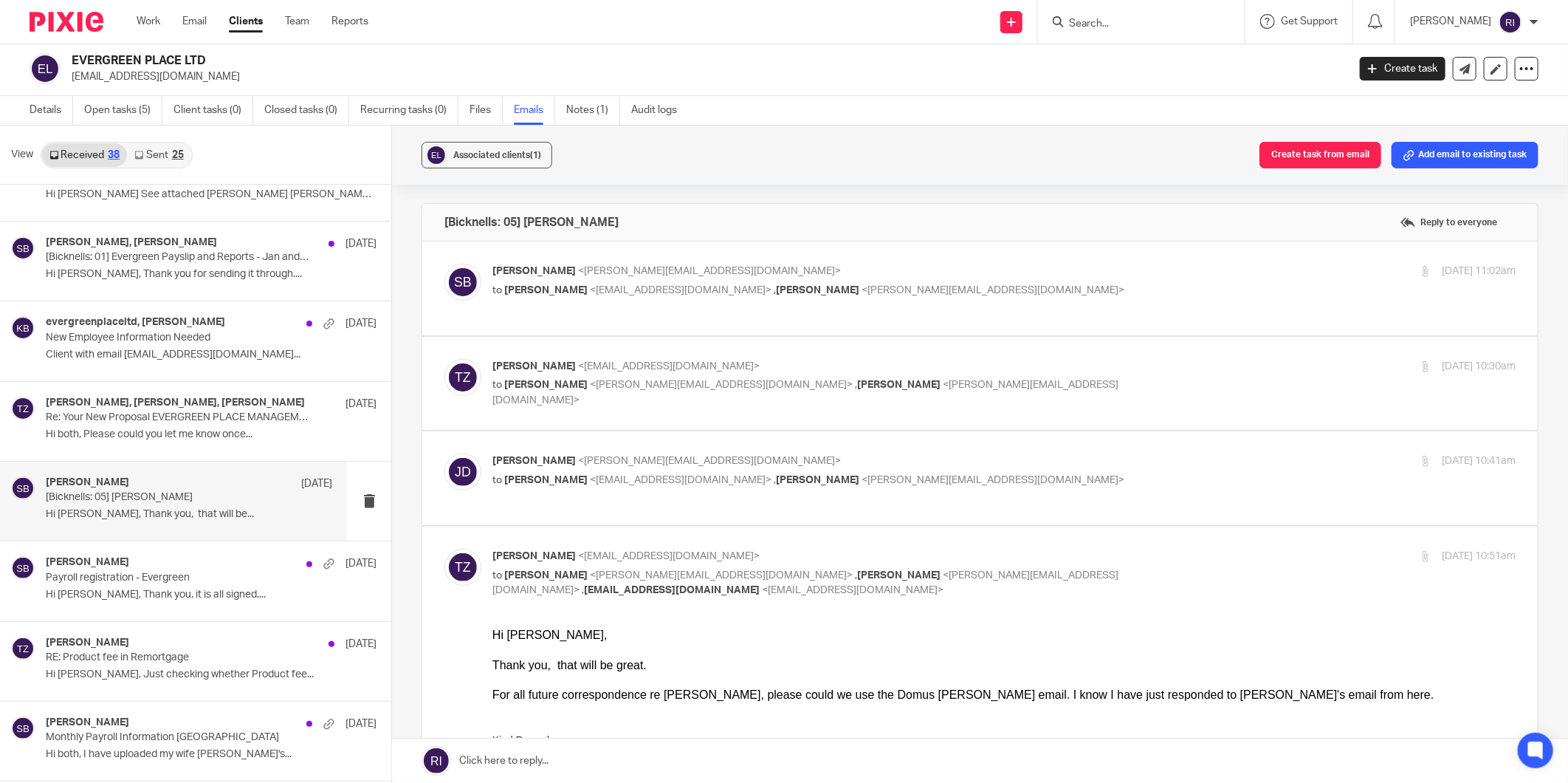
scroll to position [1805, 0]
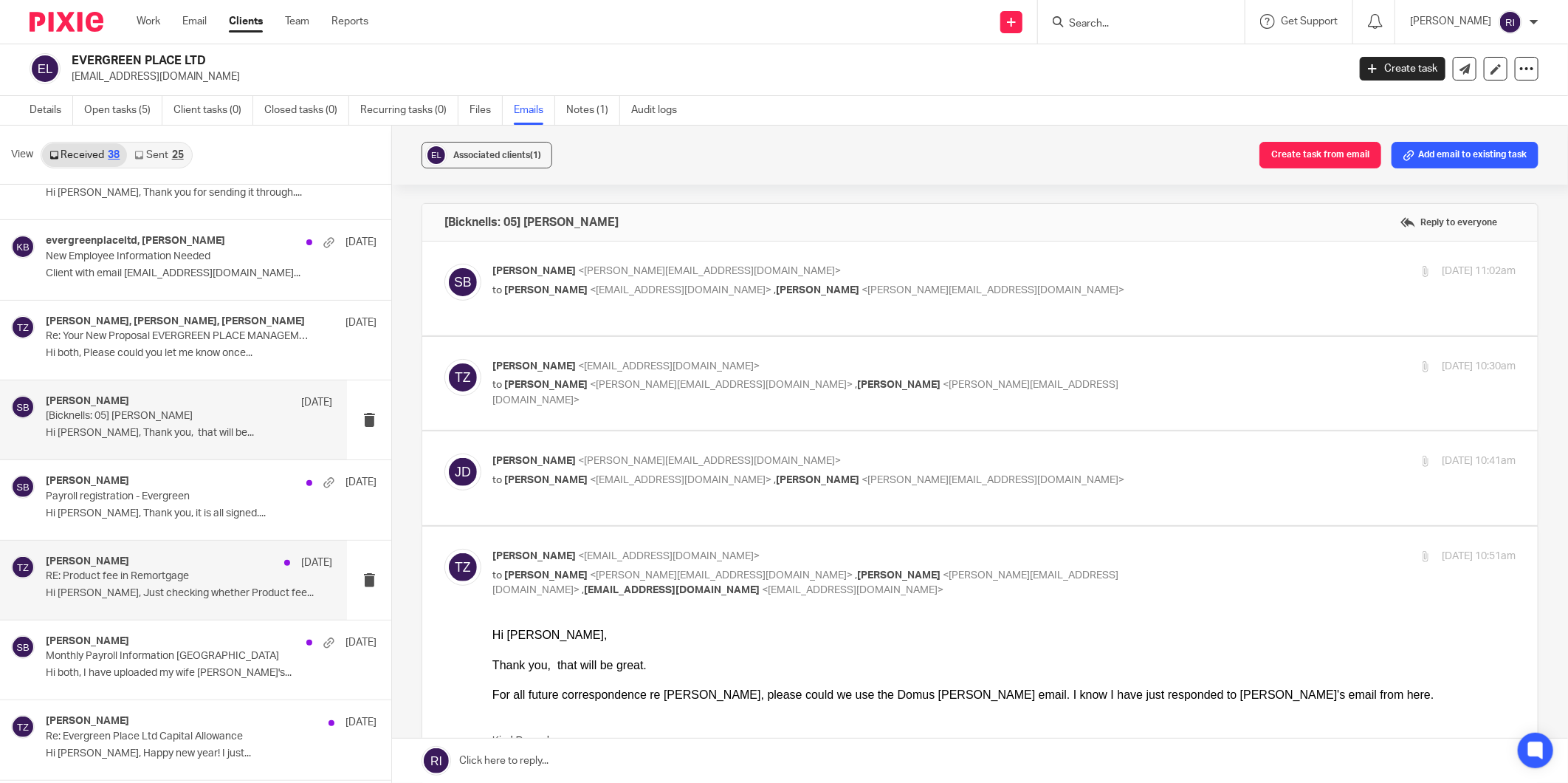
click at [219, 573] on p "RE: Product fee in Remortgage" at bounding box center [159, 576] width 228 height 12
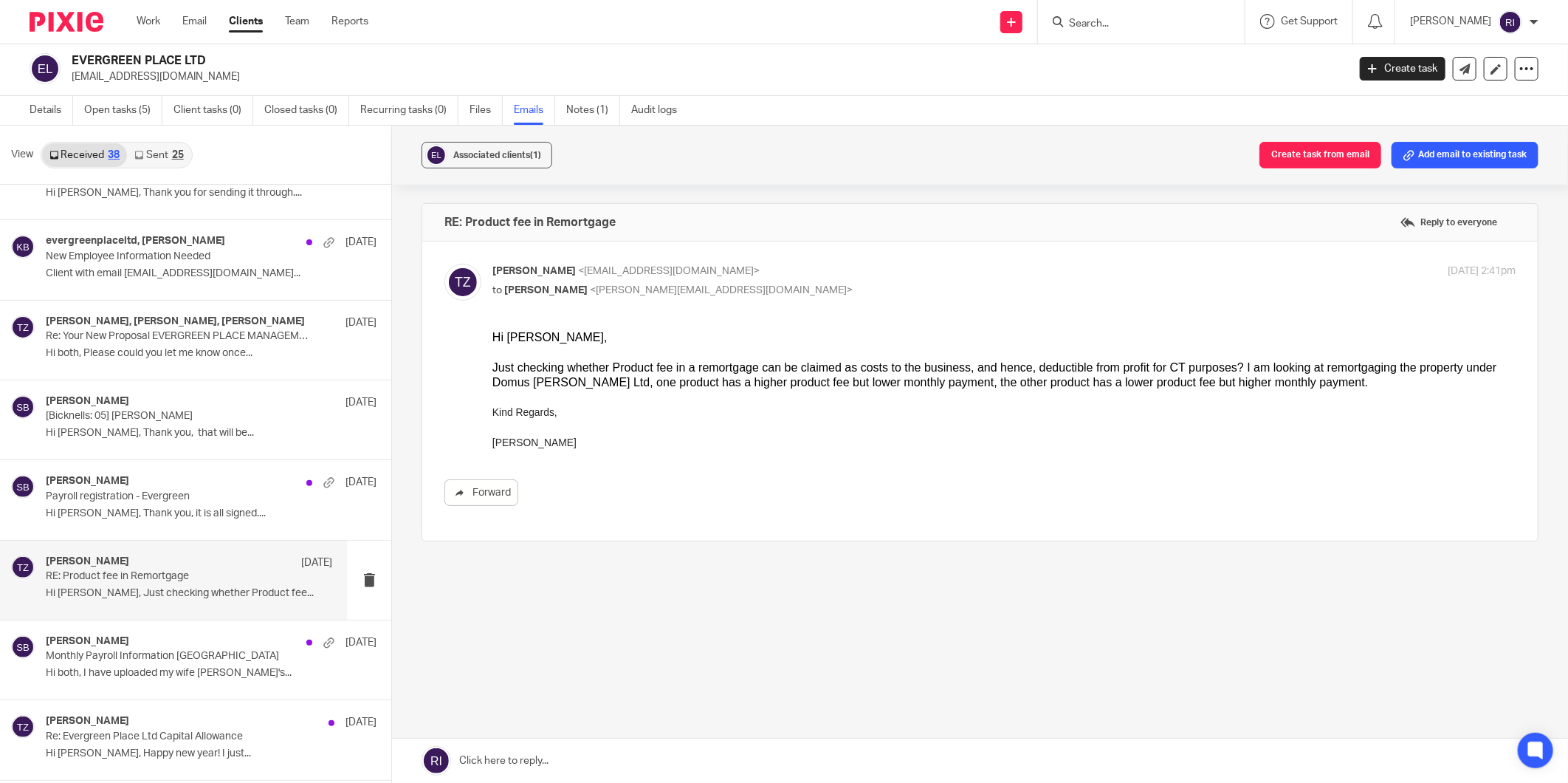
scroll to position [0, 0]
click at [774, 426] on p "Kind Regards," at bounding box center [1003, 419] width 1024 height 31
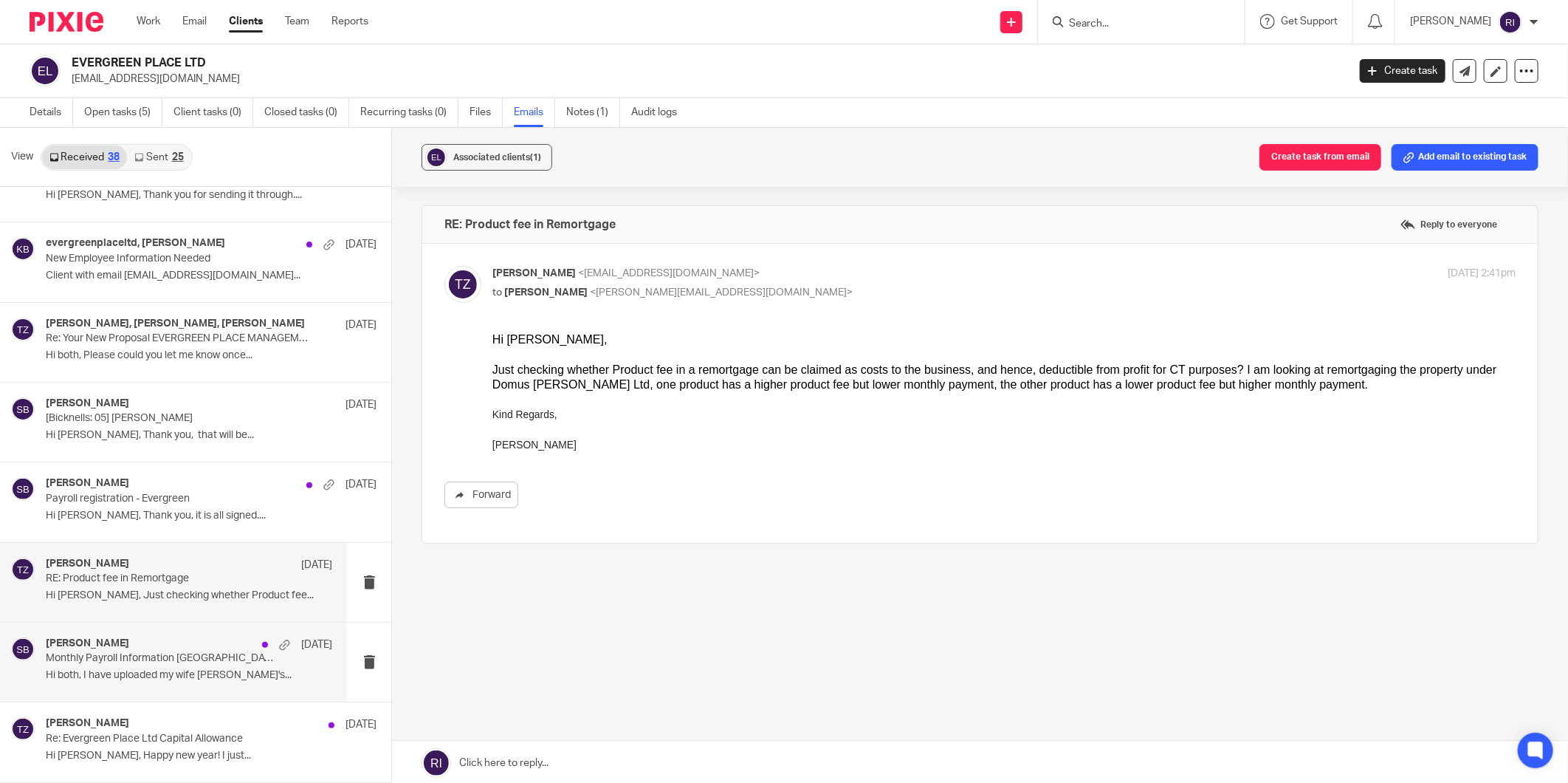
click at [205, 651] on div "[PERSON_NAME] [DATE]" at bounding box center [188, 644] width 286 height 15
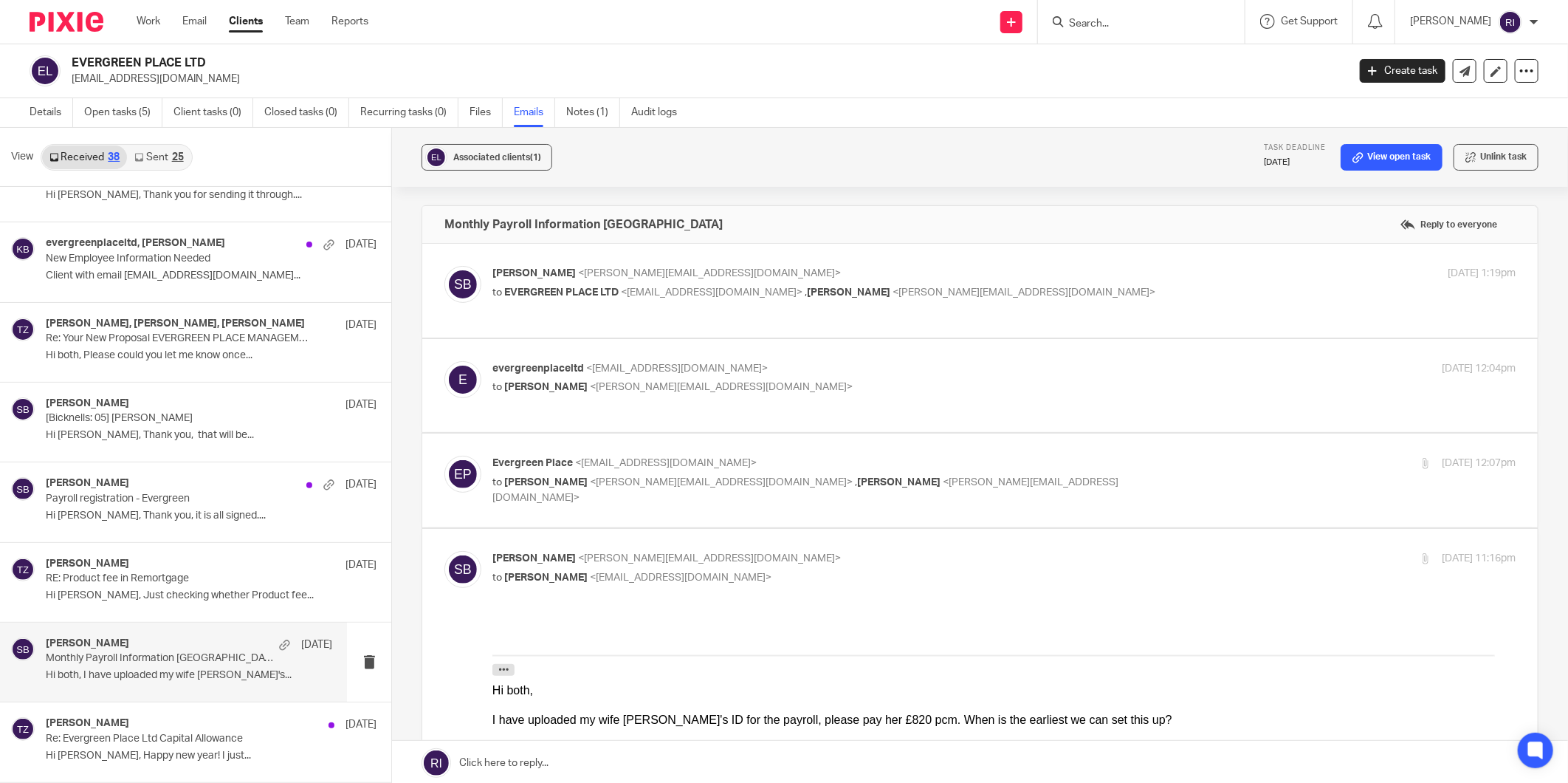
click at [1128, 301] on div "[PERSON_NAME] <[PERSON_NAME][EMAIL_ADDRESS][DOMAIN_NAME]> to EVERGREEN PLACE LT…" at bounding box center [1004, 284] width 1024 height 37
checkbox input "true"
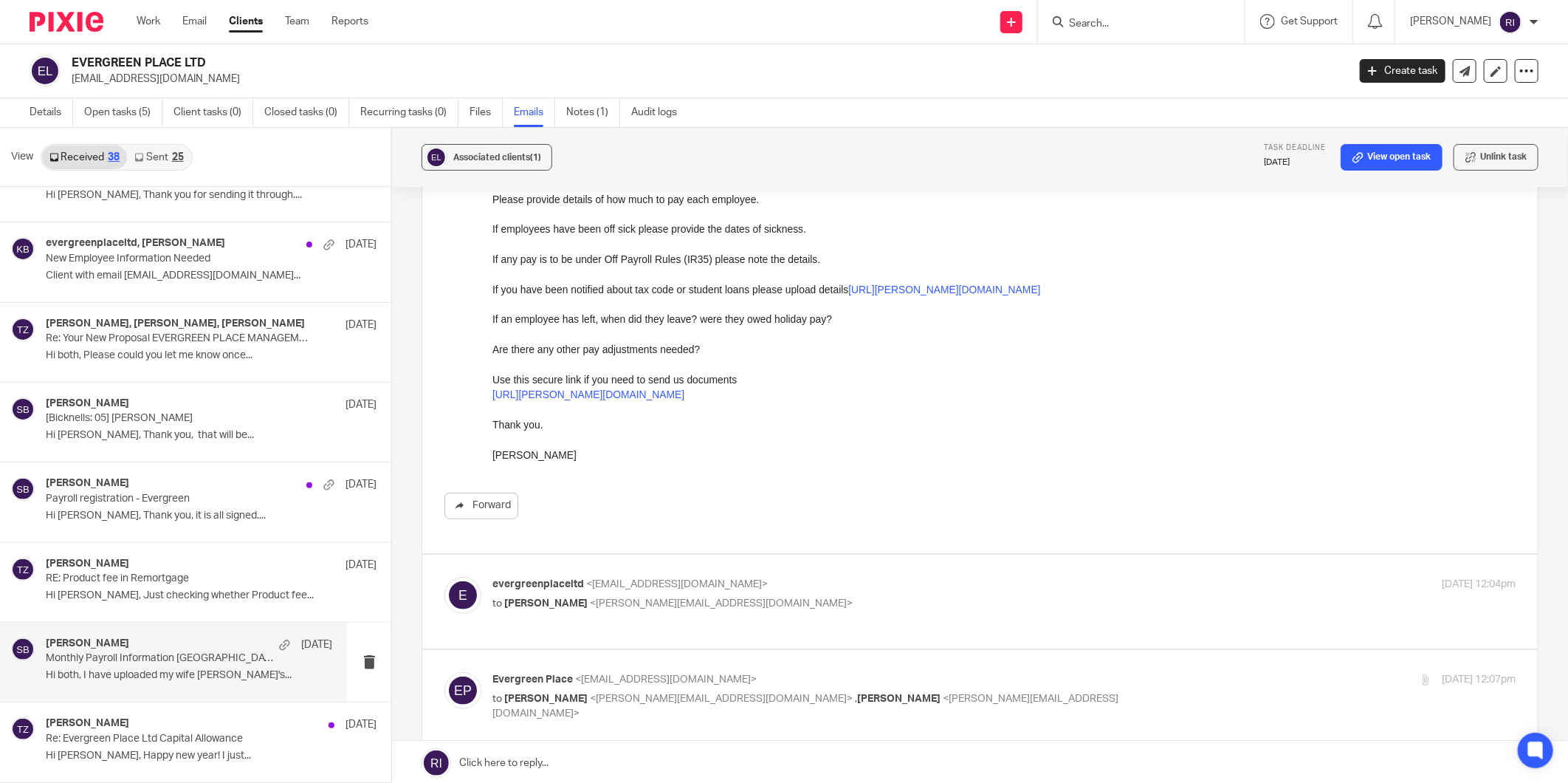
scroll to position [492, 0]
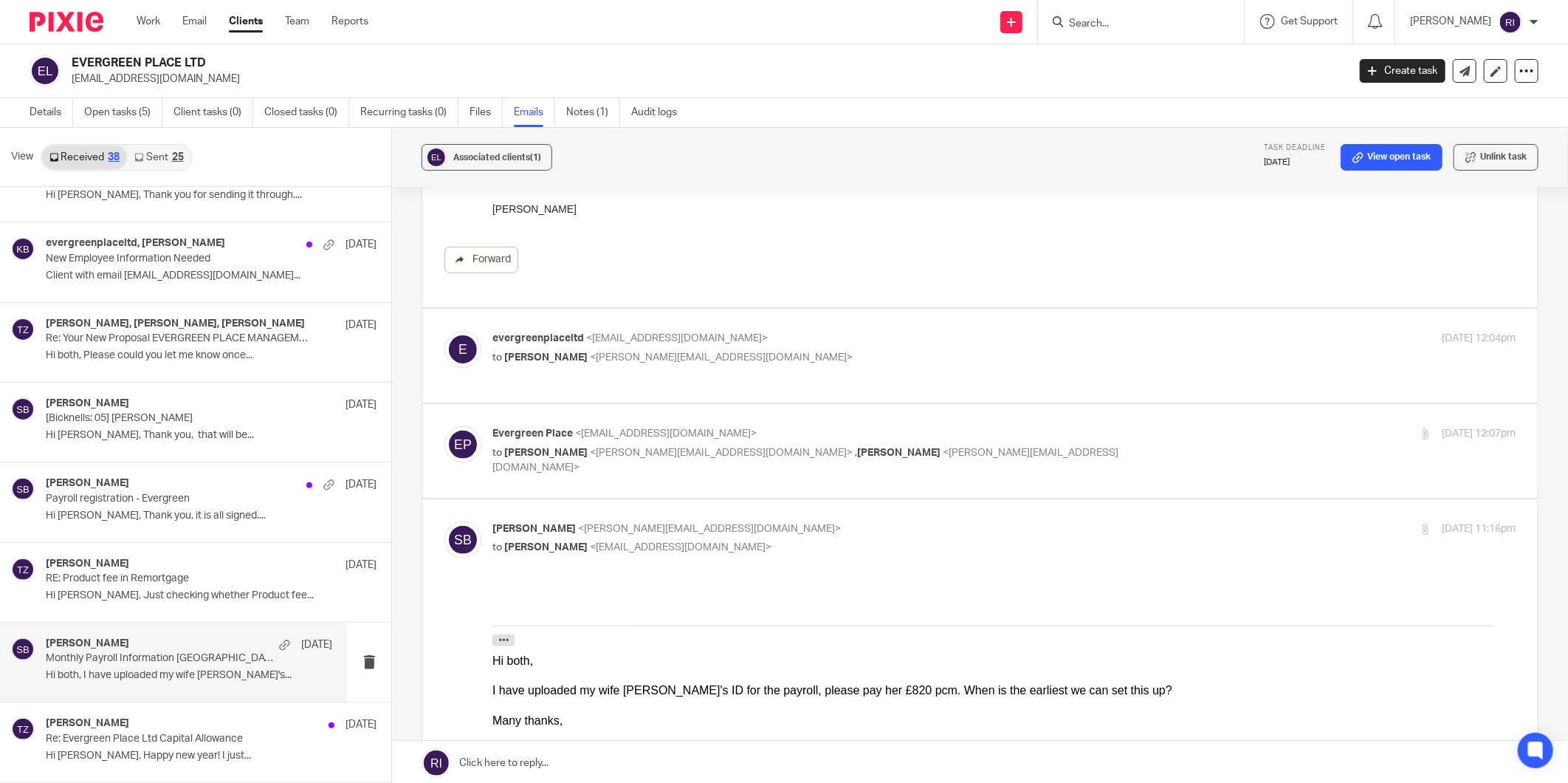
click at [902, 357] on p "to [PERSON_NAME] <[PERSON_NAME][EMAIL_ADDRESS][DOMAIN_NAME]>" at bounding box center [833, 357] width 682 height 16
checkbox input "true"
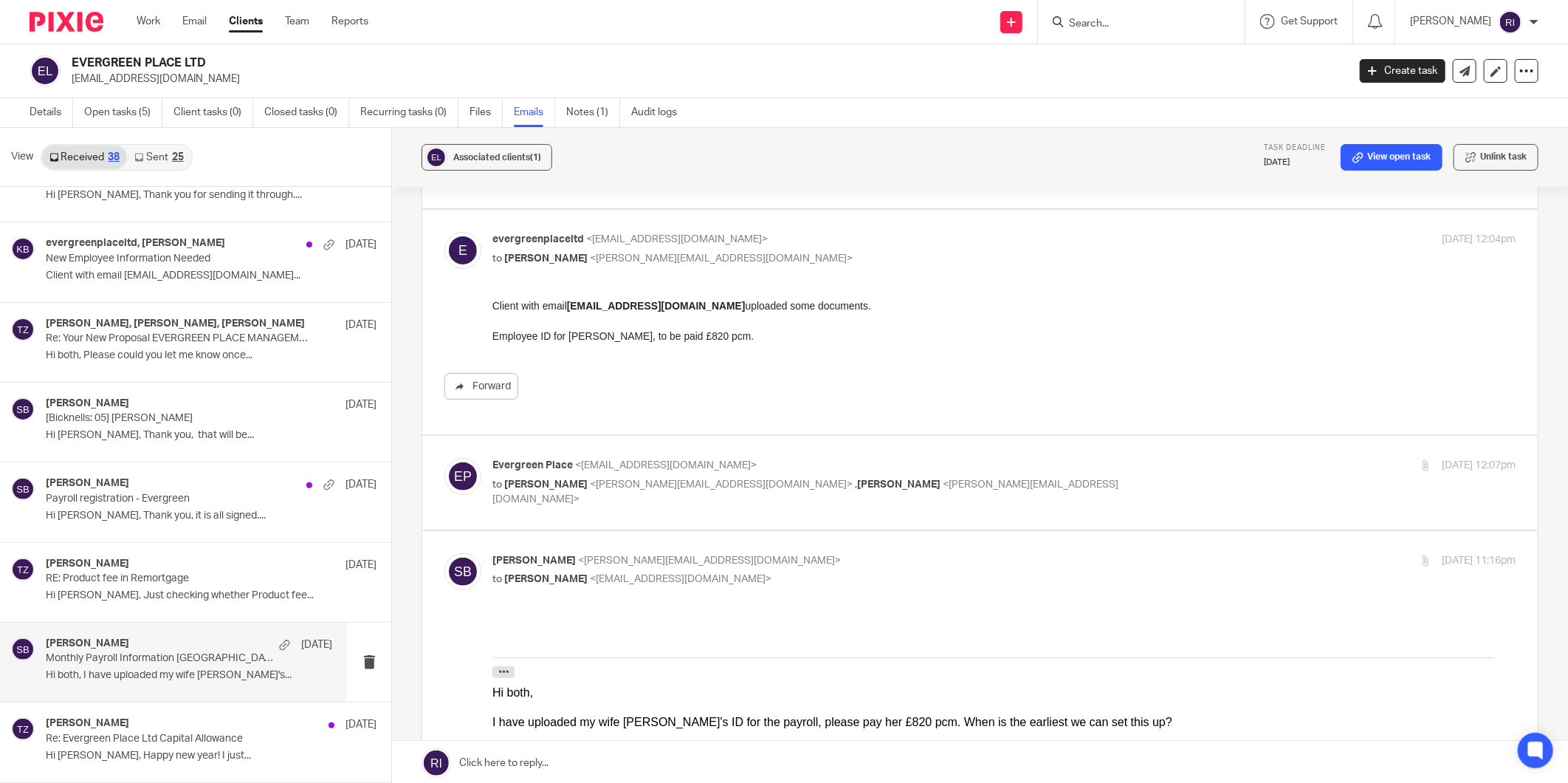
scroll to position [656, 0]
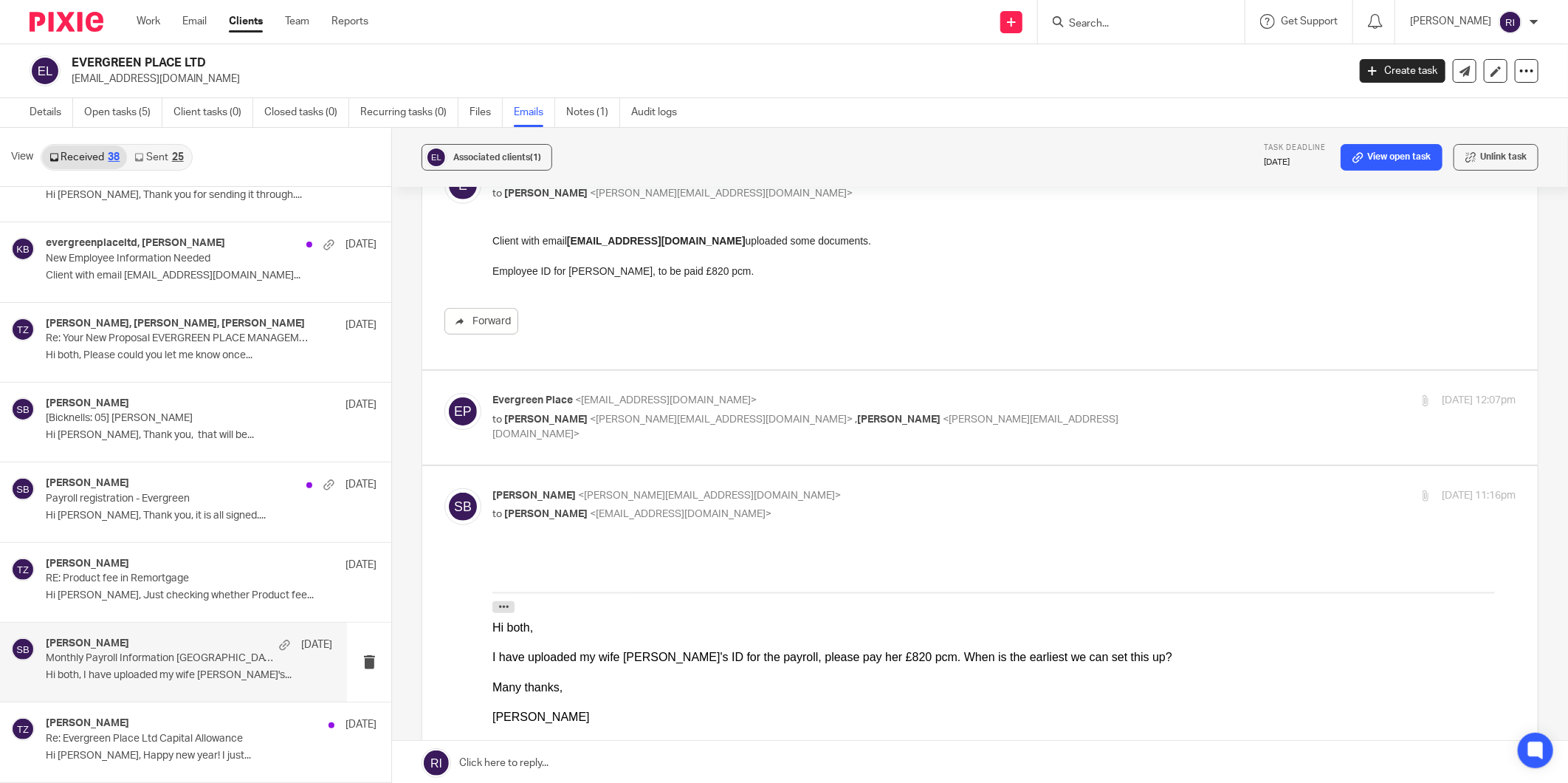
click at [938, 412] on p "to [PERSON_NAME] <[PERSON_NAME][EMAIL_ADDRESS][DOMAIN_NAME]> , [PERSON_NAME] <[…" at bounding box center [833, 427] width 682 height 31
checkbox input "true"
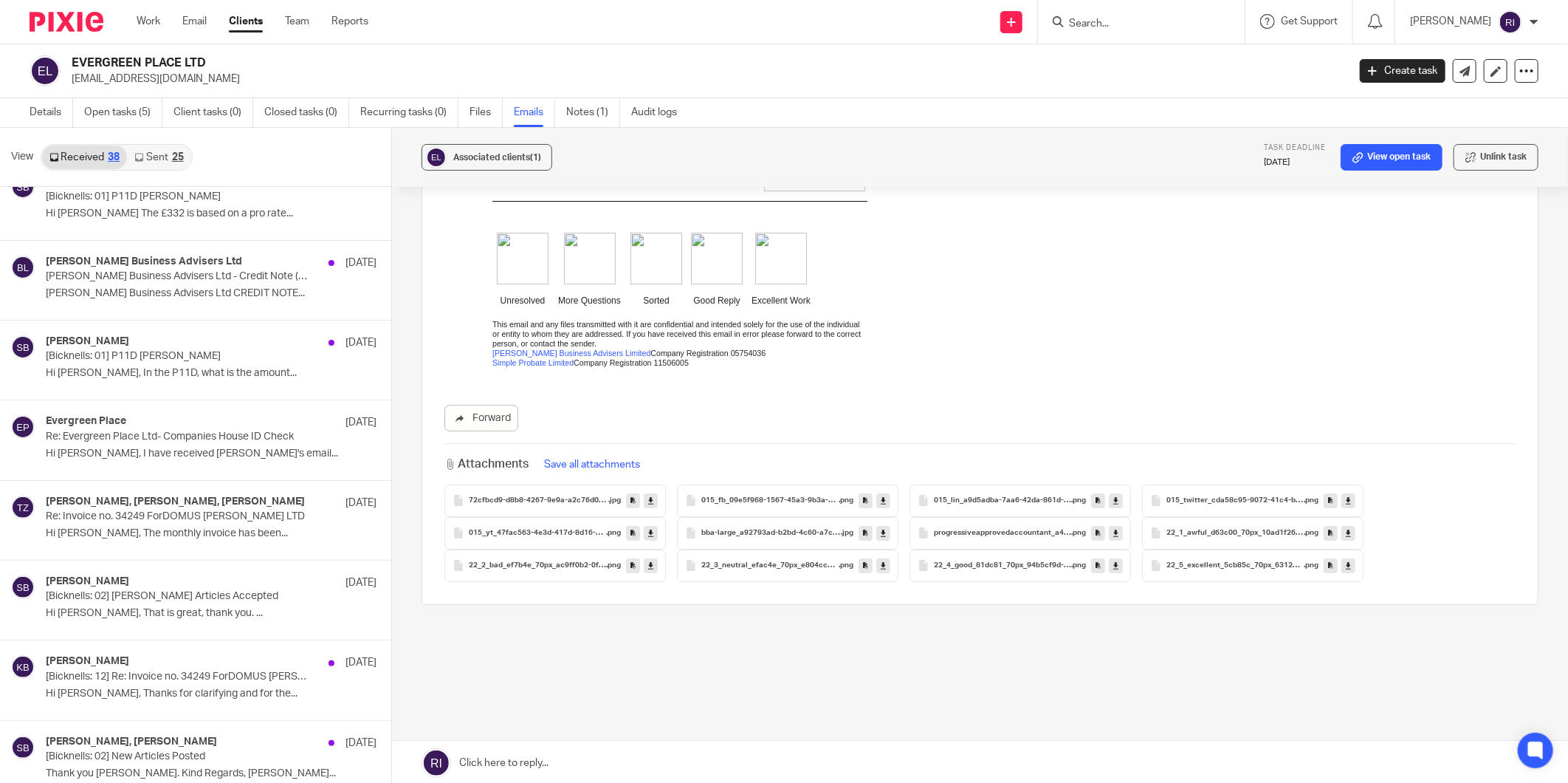
scroll to position [722, 0]
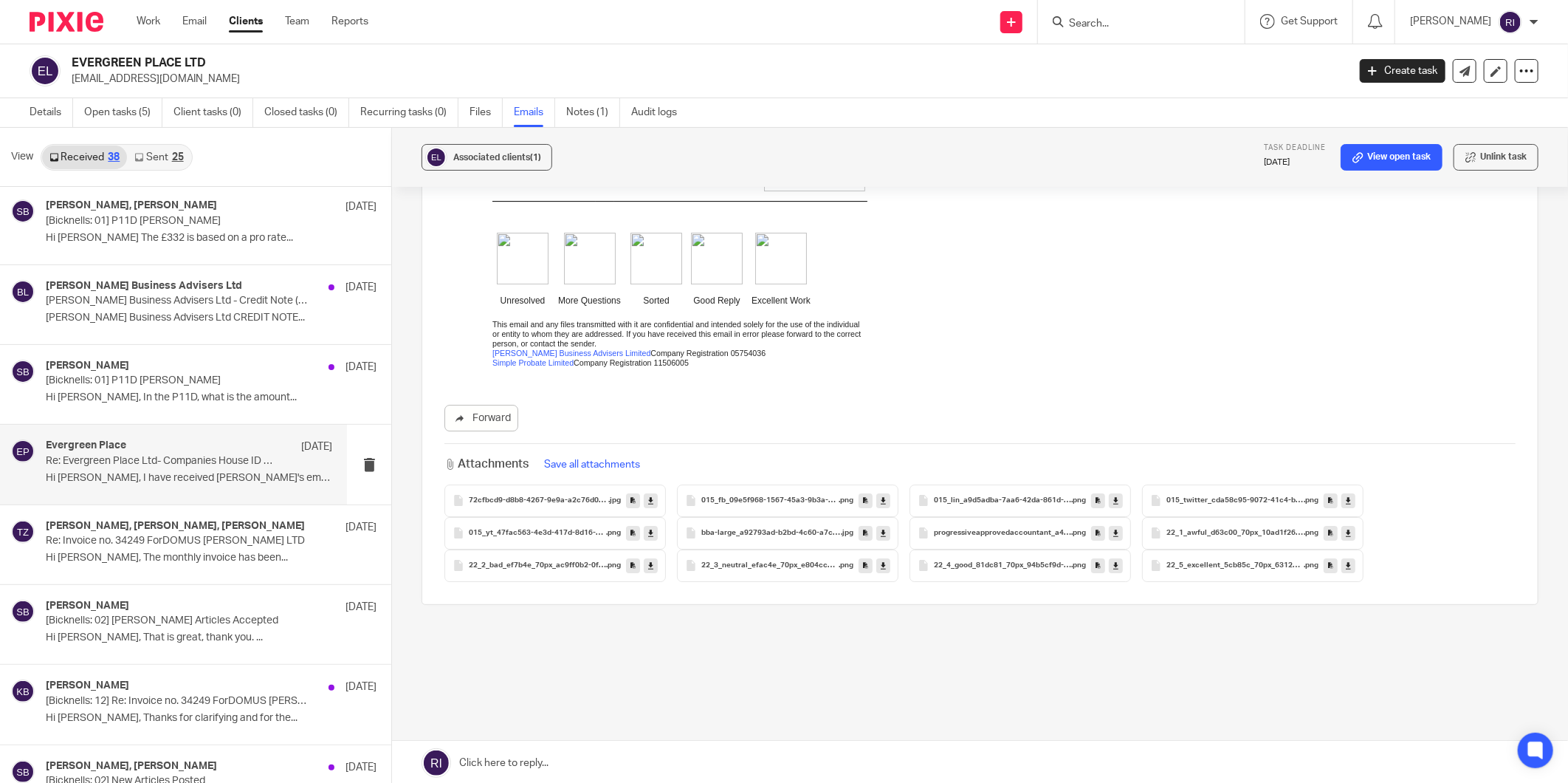
click at [219, 454] on div "Evergreen Place [DATE]" at bounding box center [188, 447] width 286 height 15
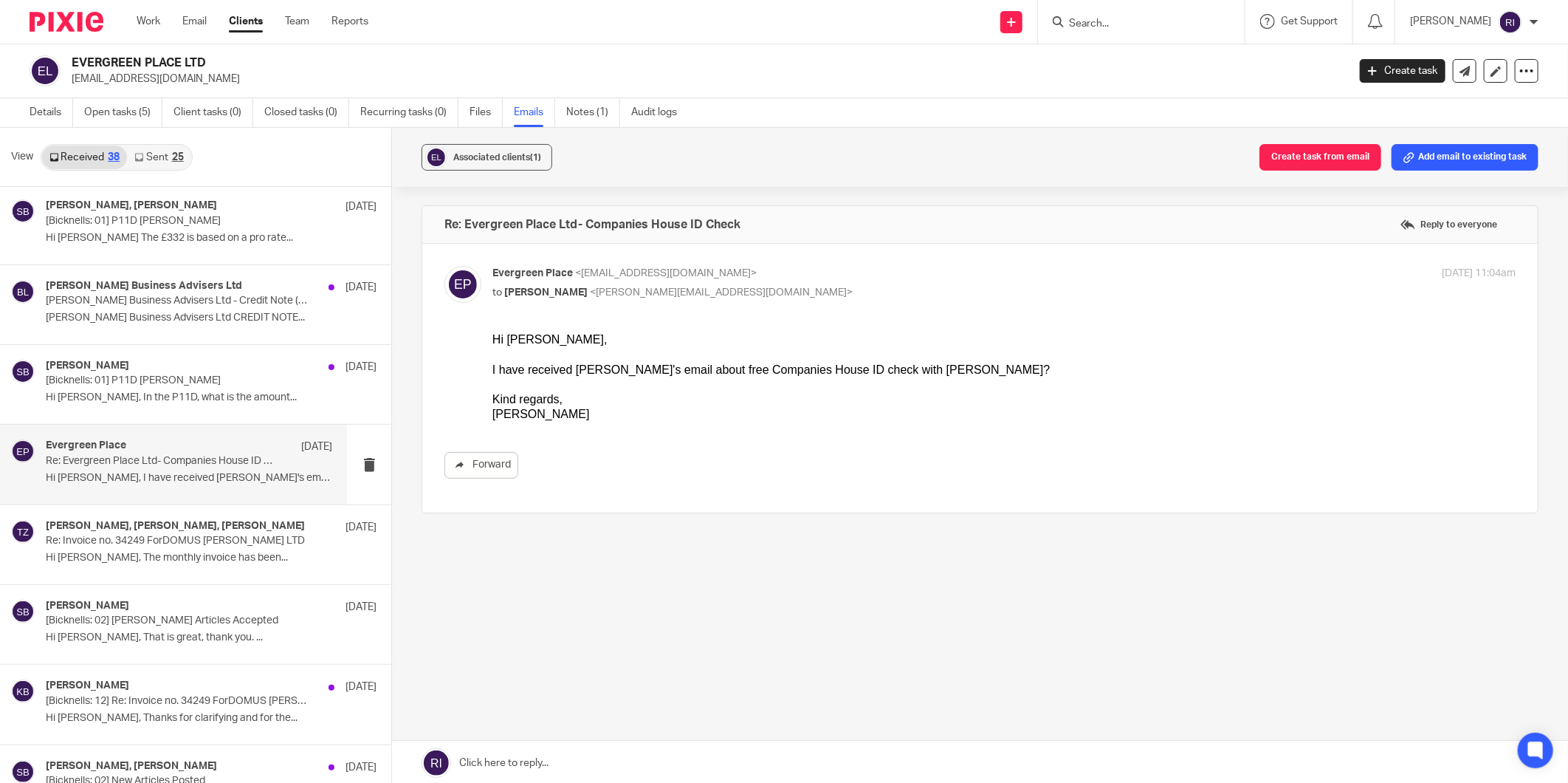
scroll to position [0, 0]
click at [200, 382] on p "[Bicknells: 01] P11D [PERSON_NAME]" at bounding box center [159, 380] width 228 height 12
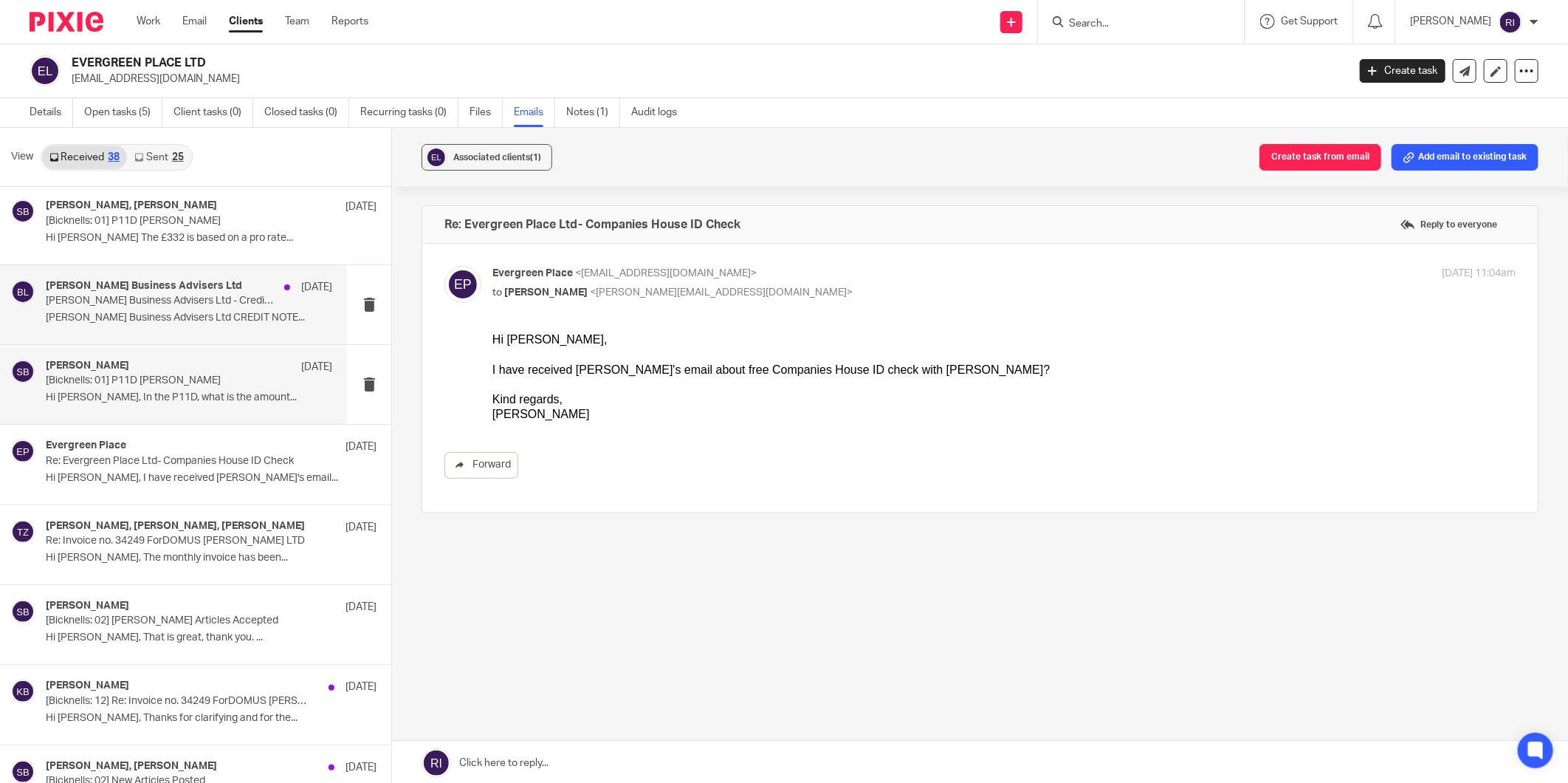
click at [202, 314] on p "[PERSON_NAME] Business Advisers Ltd CREDIT NOTE..." at bounding box center [188, 318] width 286 height 12
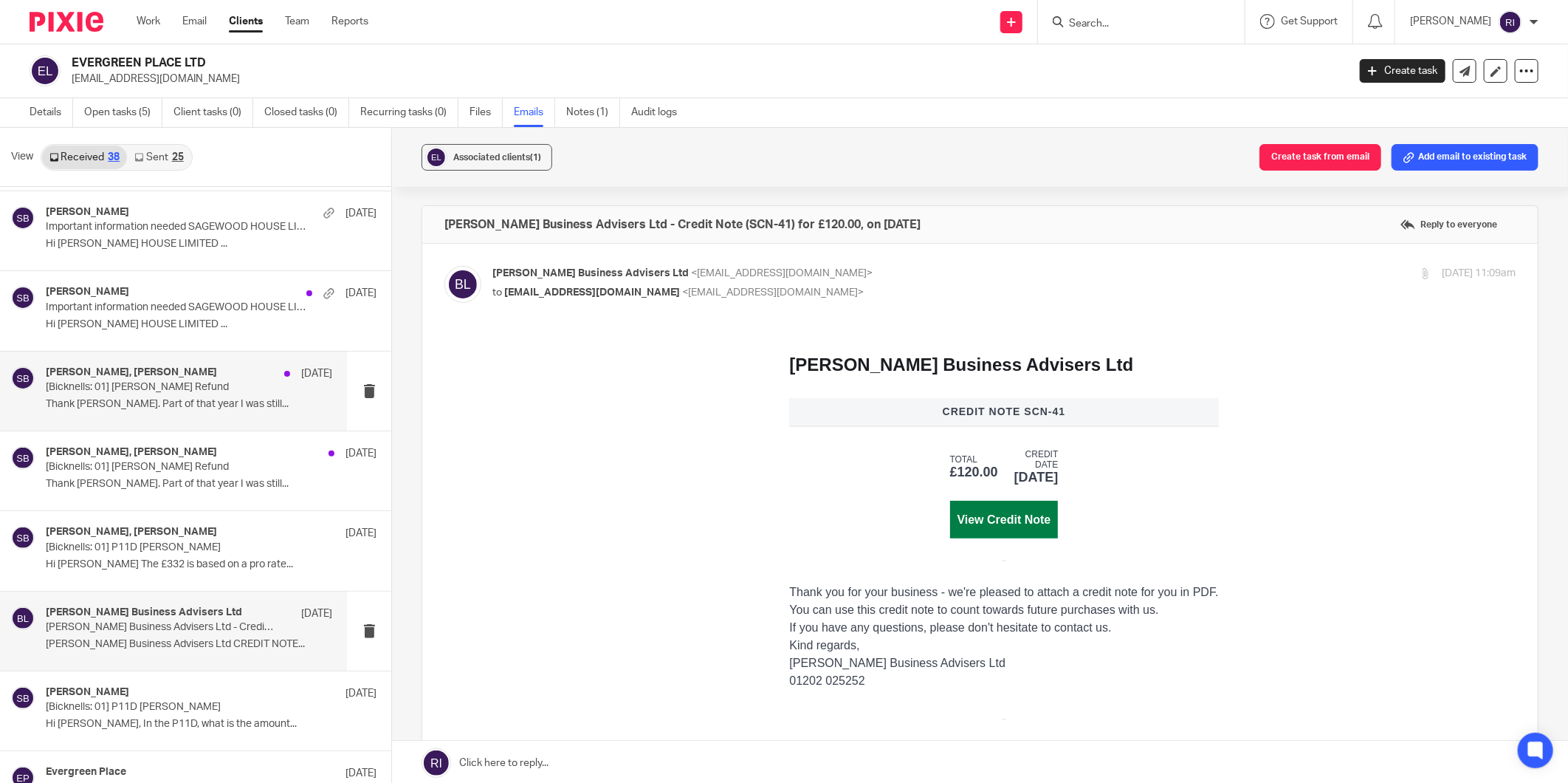
scroll to position [230, 0]
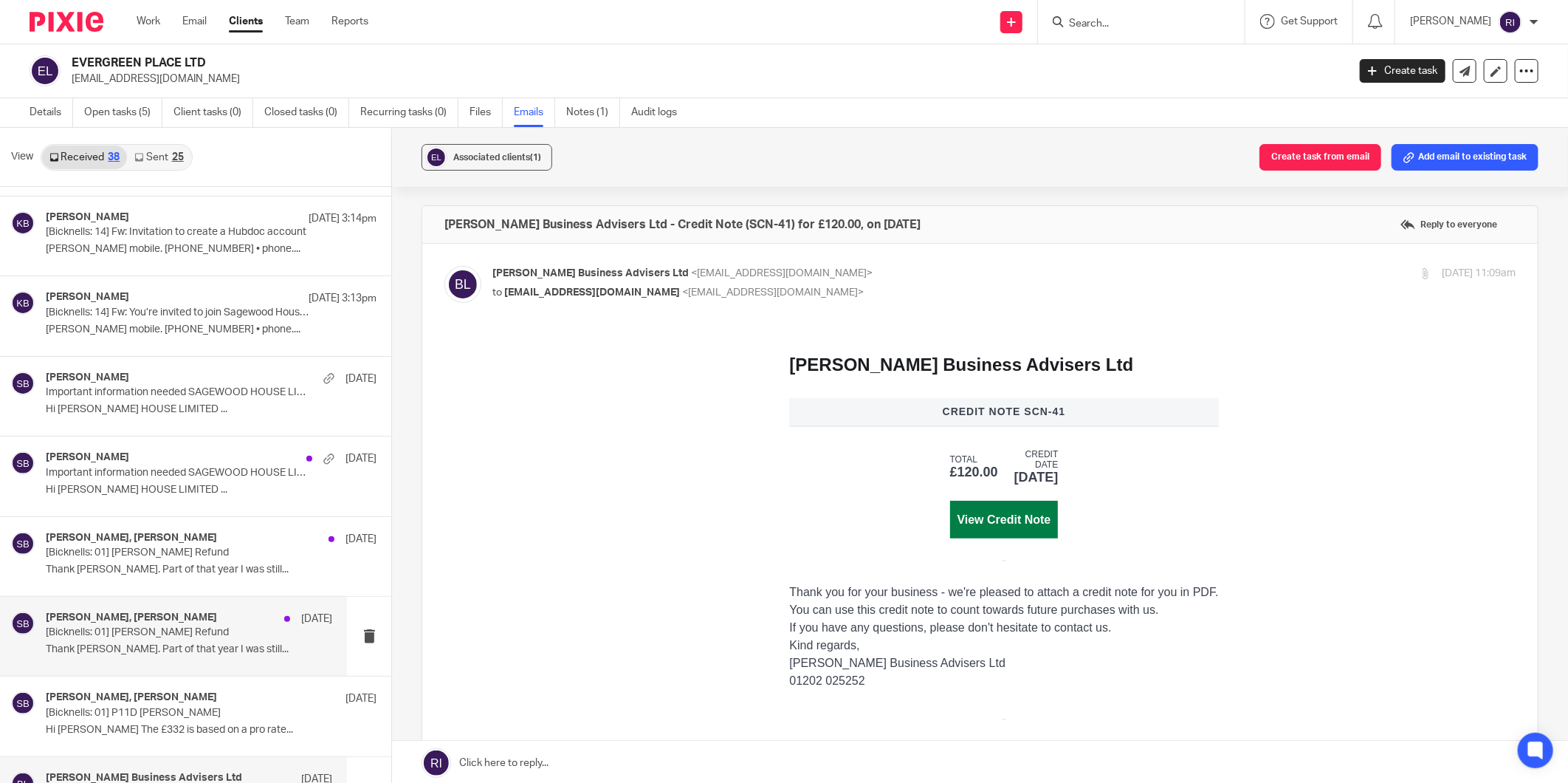
click at [193, 616] on div "[PERSON_NAME], [PERSON_NAME] [DATE]" at bounding box center [188, 619] width 286 height 15
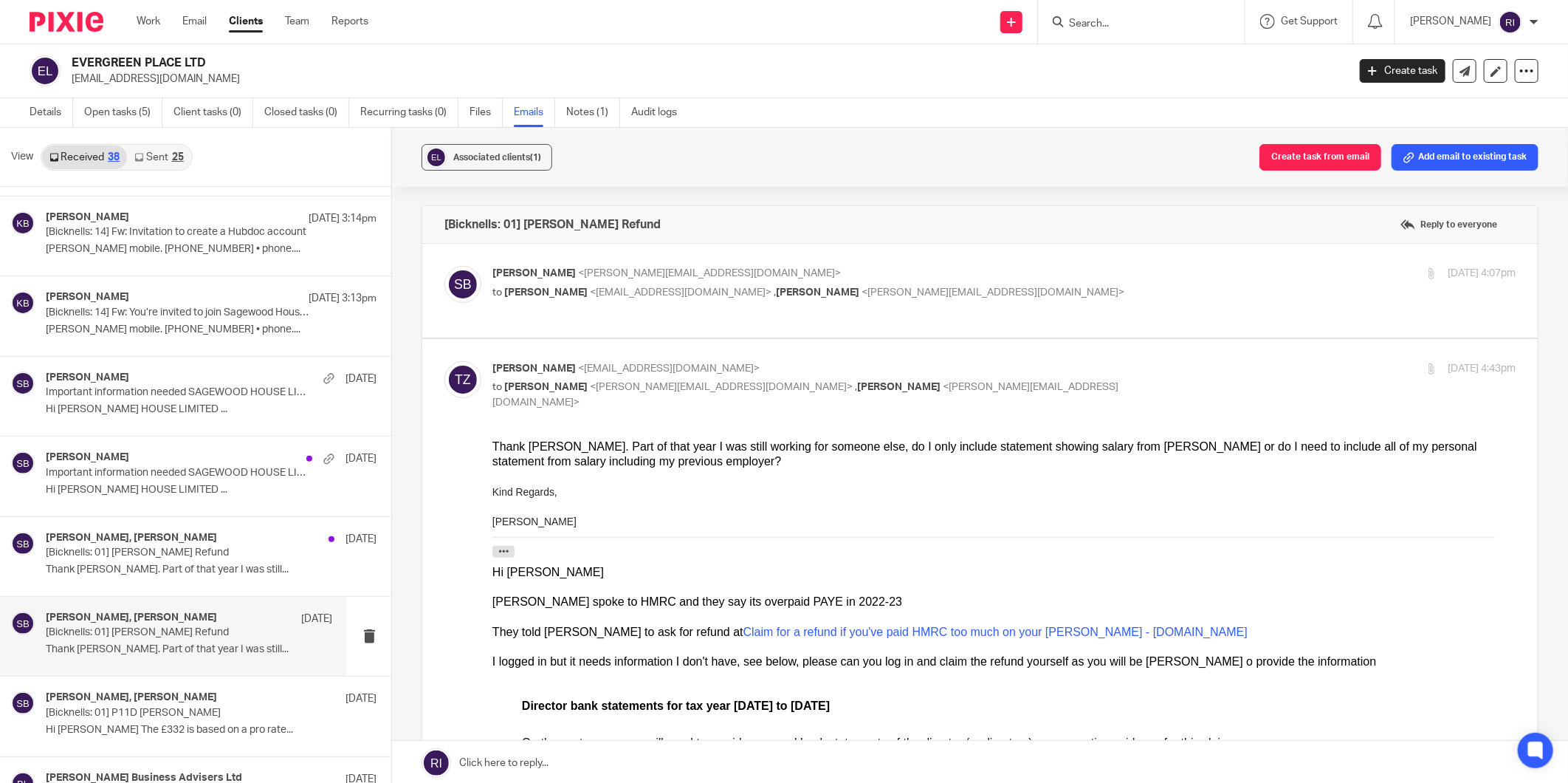
scroll to position [0, 0]
click at [226, 556] on p "[Bicknells: 01] [PERSON_NAME] Refund" at bounding box center [159, 552] width 228 height 12
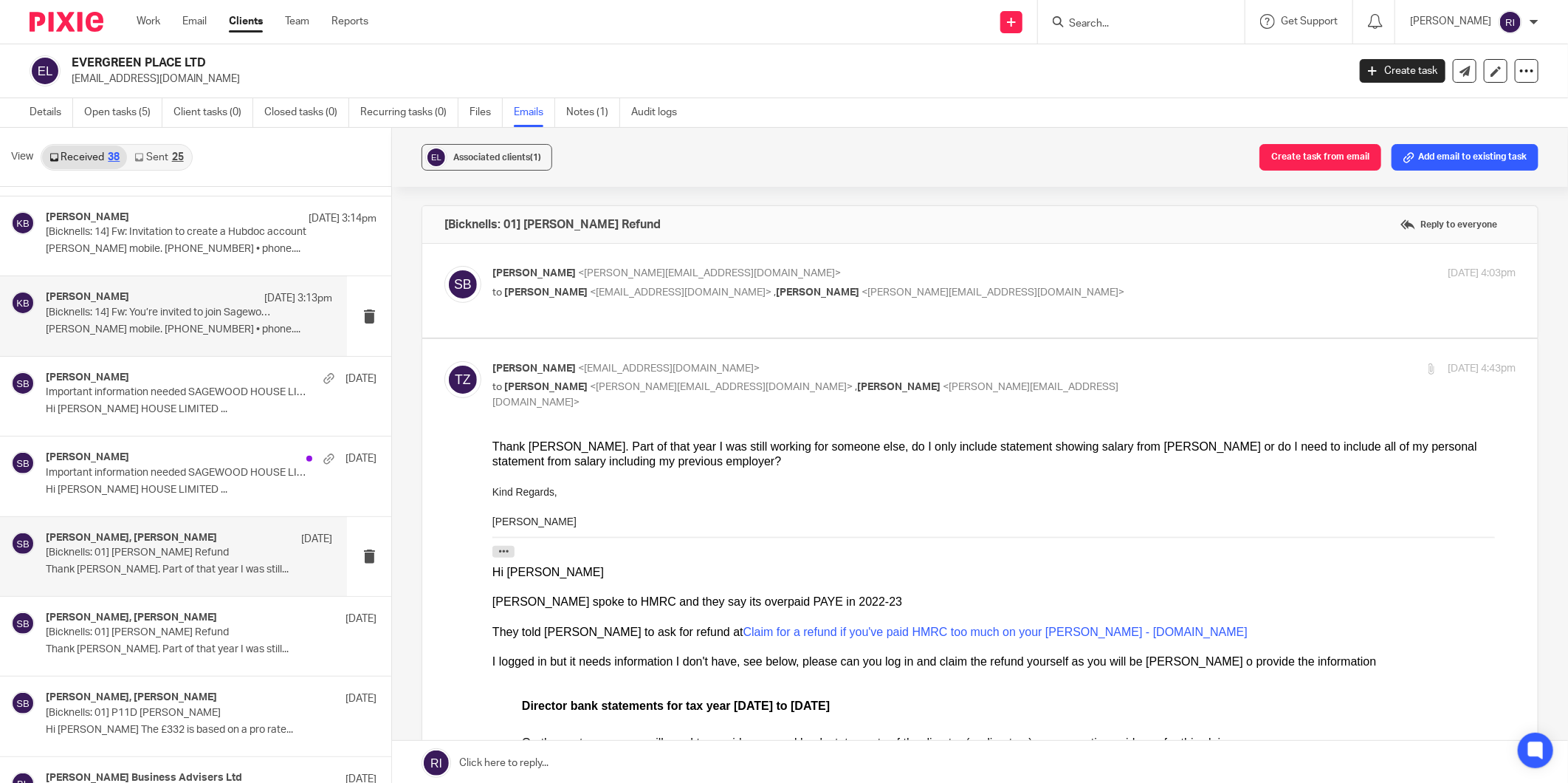
click at [201, 312] on p "[Bicknells: 14] Fw: You’re invited to join Sagewood House Ltd’s Xero account" at bounding box center [159, 312] width 228 height 12
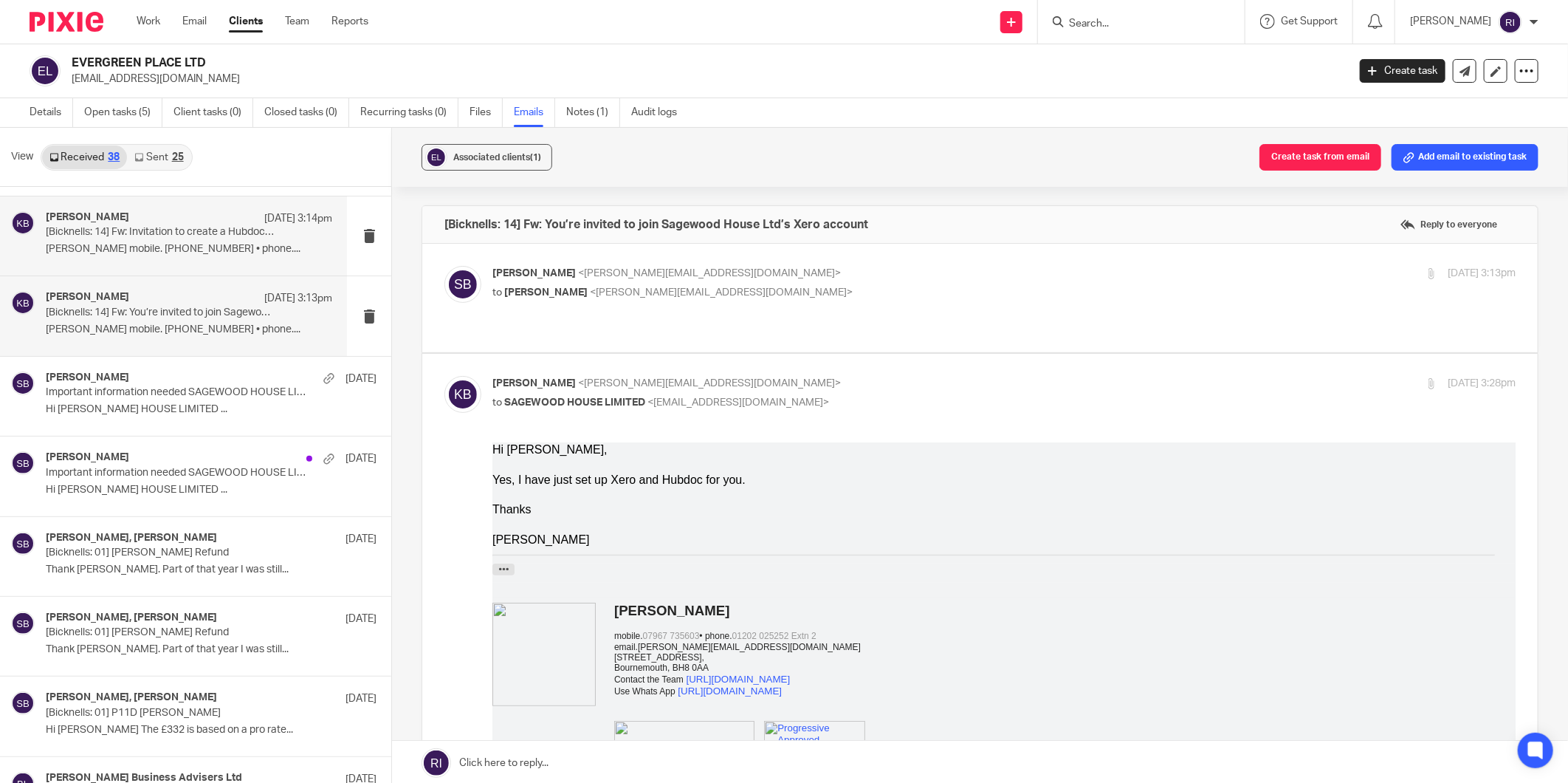
click at [151, 236] on p "[Bicknells: 14] Fw: Invitation to create a Hubdoc account" at bounding box center [159, 232] width 228 height 12
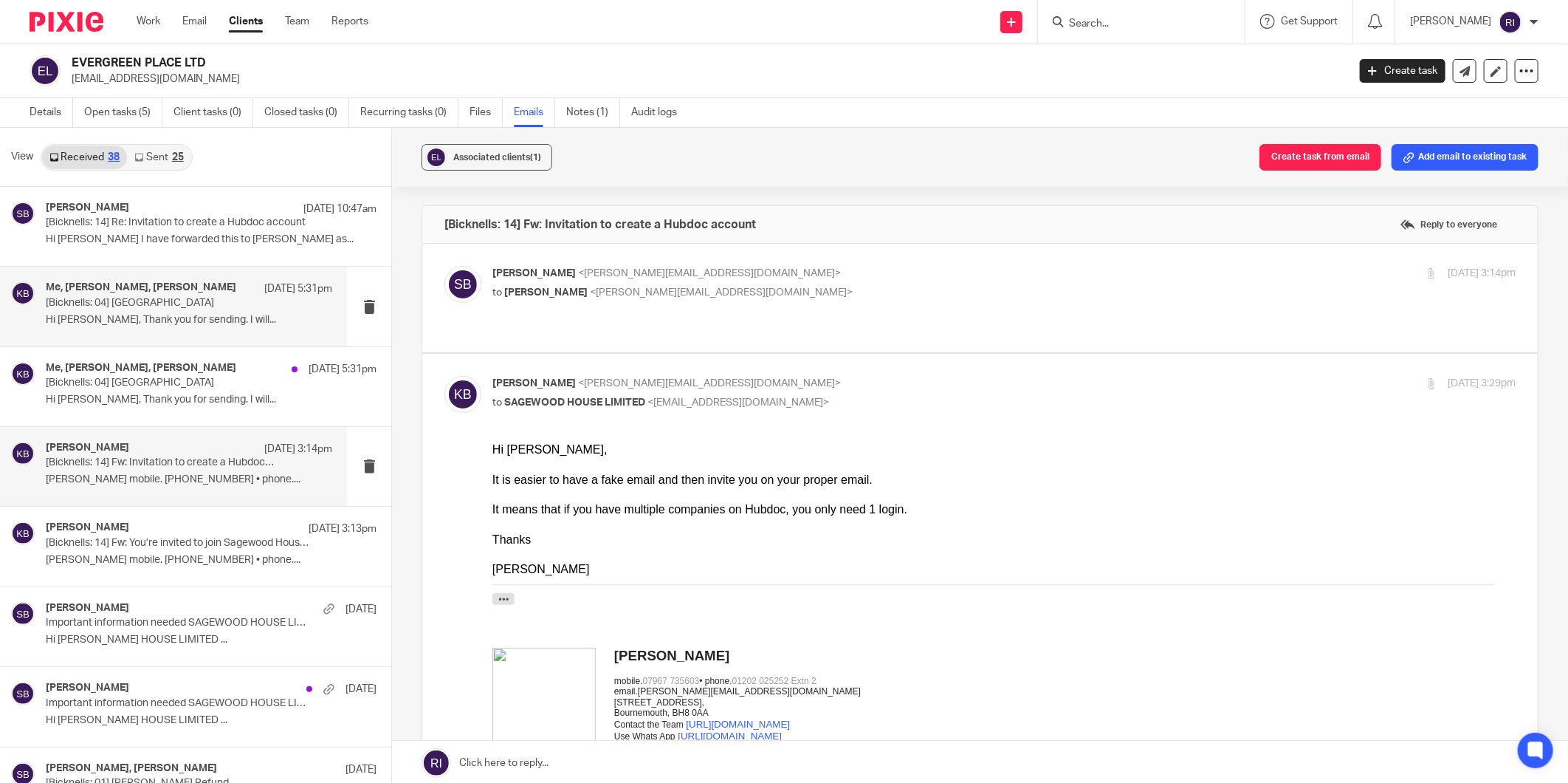
click at [219, 310] on div "Me, [PERSON_NAME], [PERSON_NAME] [DATE] 5:31pm [[PERSON_NAME]: 04] Evergreen Pl…" at bounding box center [188, 306] width 286 height 50
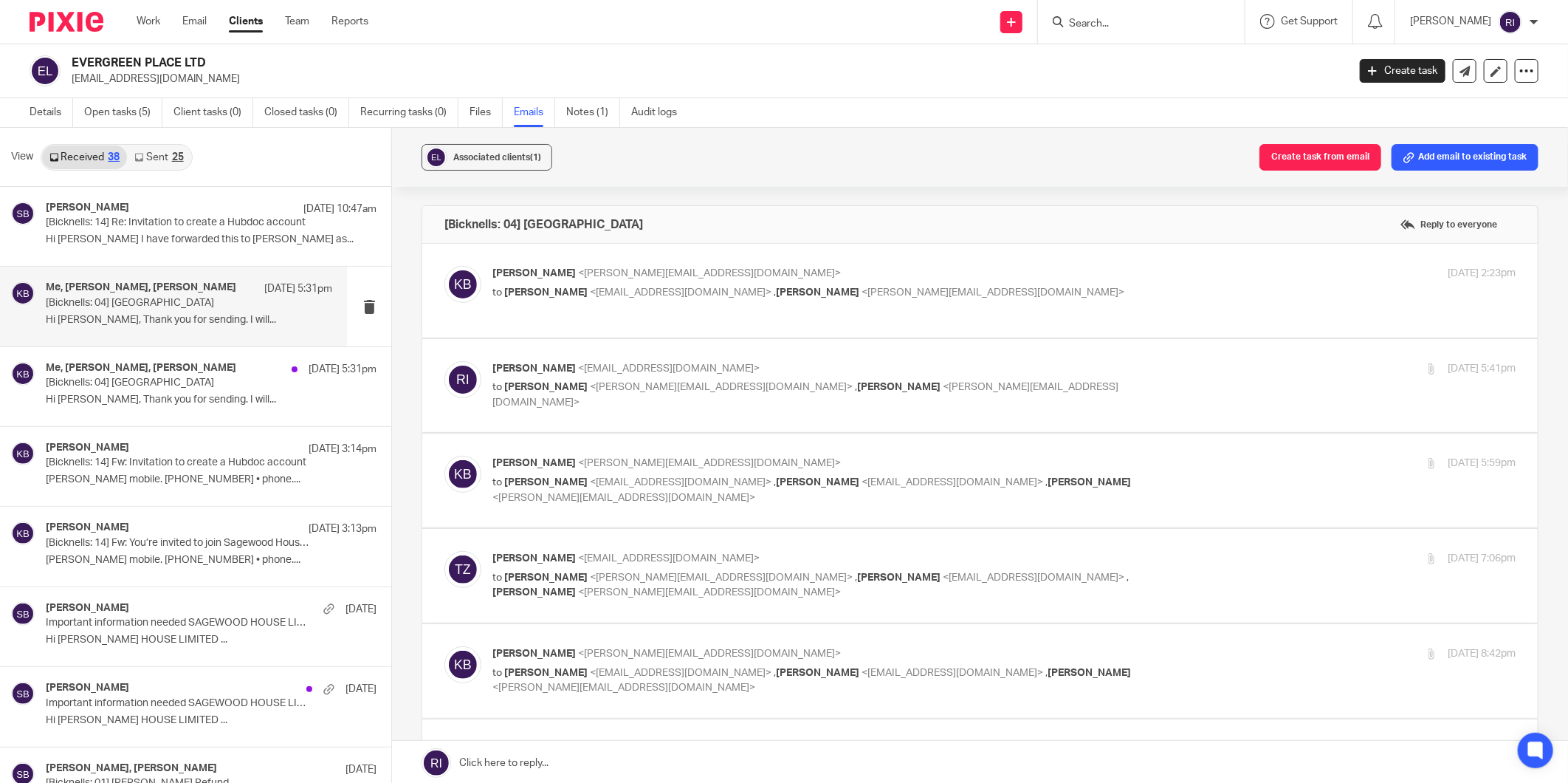
click at [998, 294] on p "to [PERSON_NAME] <[EMAIL_ADDRESS][DOMAIN_NAME]> , [PERSON_NAME] <[PERSON_NAME][…" at bounding box center [833, 293] width 682 height 16
checkbox input "true"
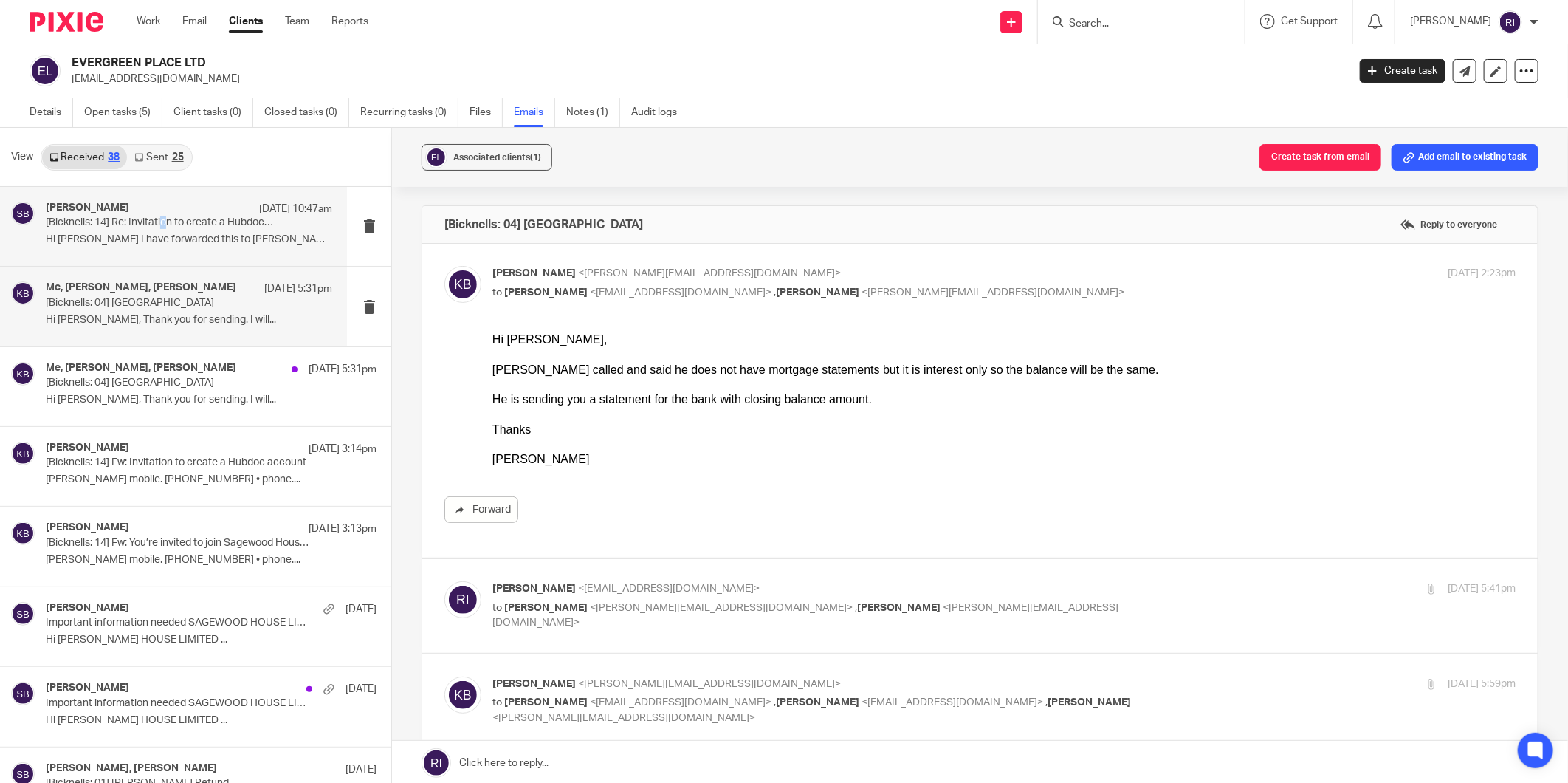
click at [164, 219] on p "[Bicknells: 14] Re: Invitation to create a Hubdoc account" at bounding box center [159, 222] width 228 height 12
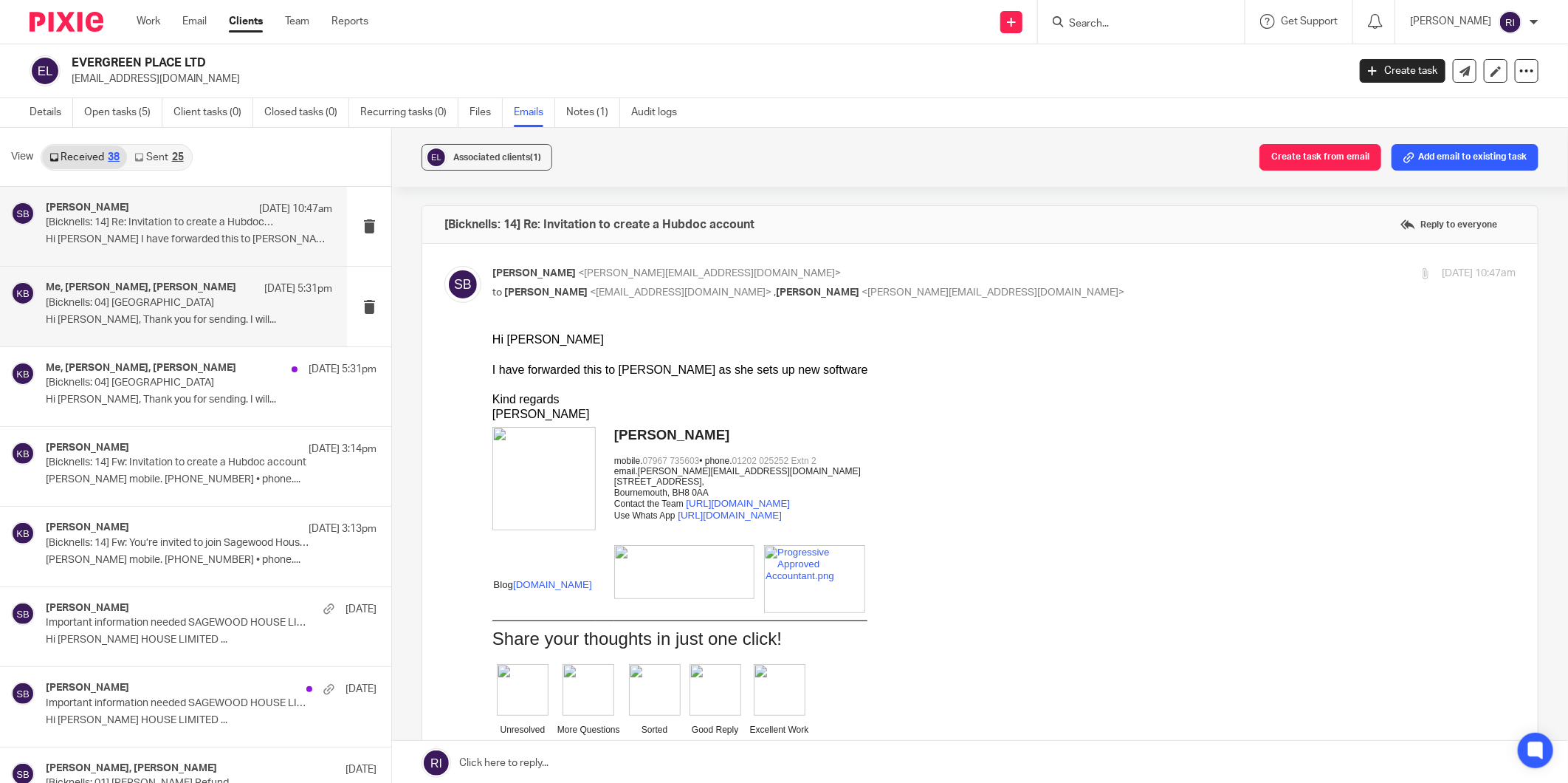
drag, startPoint x: 164, startPoint y: 219, endPoint x: 198, endPoint y: 300, distance: 87.8
click at [198, 300] on p "[Bicknells: 04] [GEOGRAPHIC_DATA]" at bounding box center [159, 303] width 228 height 12
